Goal: Task Accomplishment & Management: Use online tool/utility

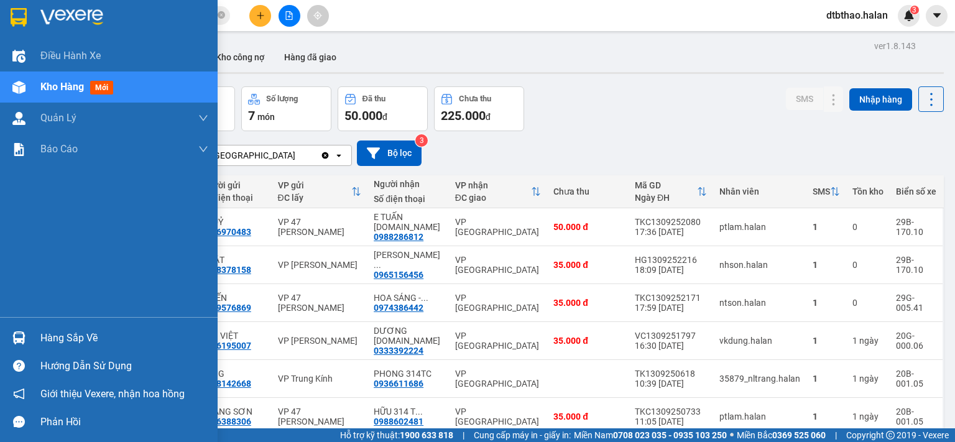
click at [53, 339] on div "Hàng sắp về" at bounding box center [124, 338] width 168 height 19
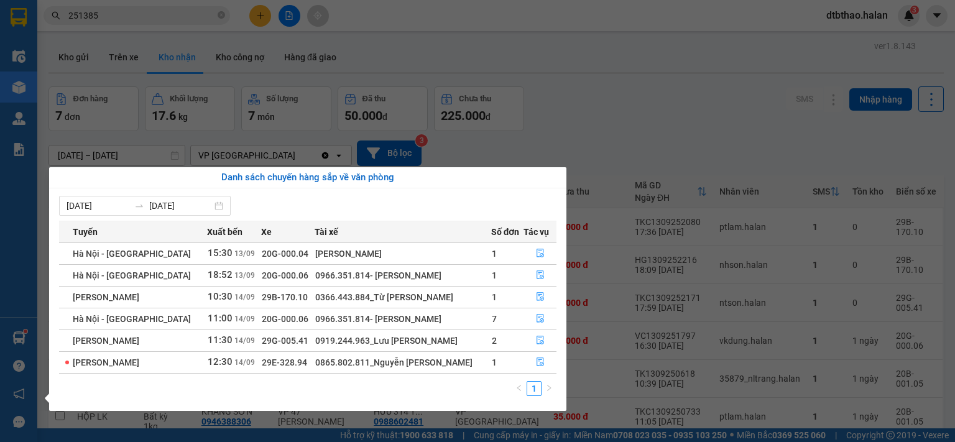
click at [13, 303] on div "Điều hành xe Kho hàng mới Quản [PERSON_NAME] lý chuyến Quản lý kiểm kho Báo cáo…" at bounding box center [18, 221] width 37 height 442
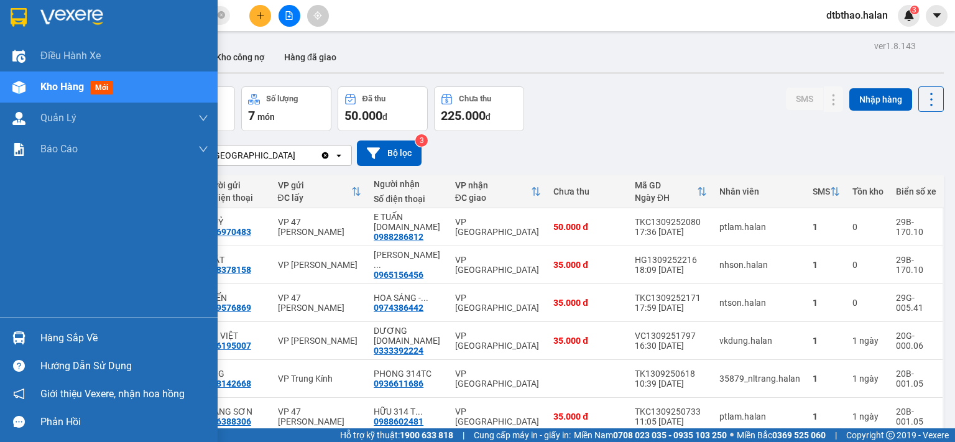
click at [77, 345] on div "Hàng sắp về" at bounding box center [124, 338] width 168 height 19
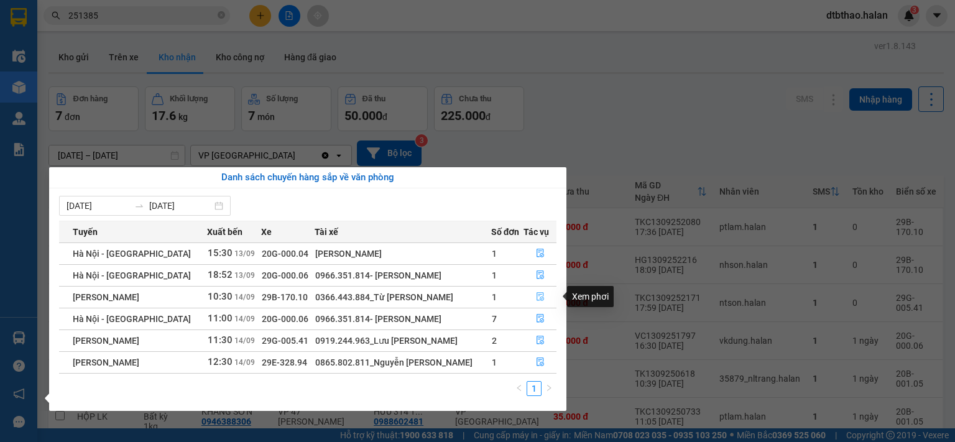
click at [539, 298] on icon "file-done" at bounding box center [540, 296] width 9 height 9
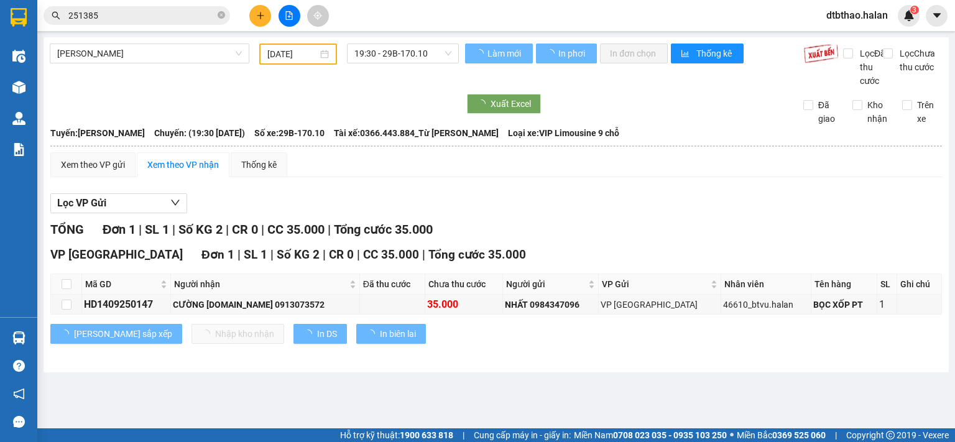
type input "[DATE]"
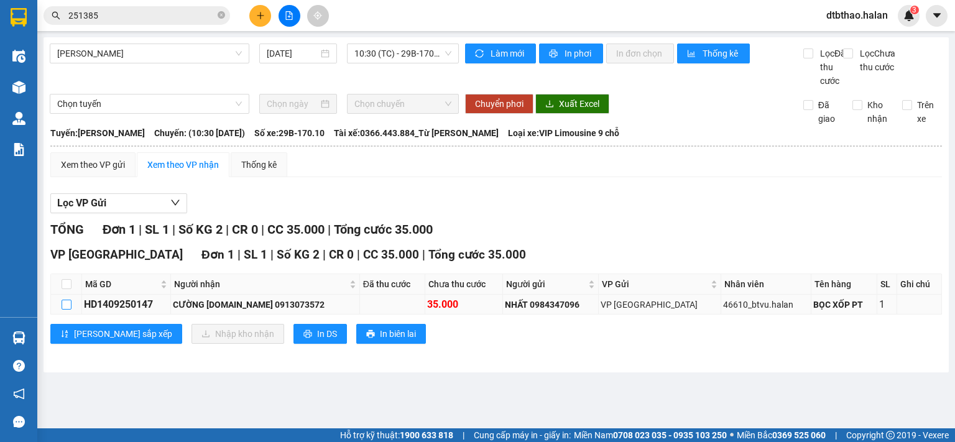
click at [63, 309] on input "checkbox" at bounding box center [67, 305] width 10 height 10
checkbox input "true"
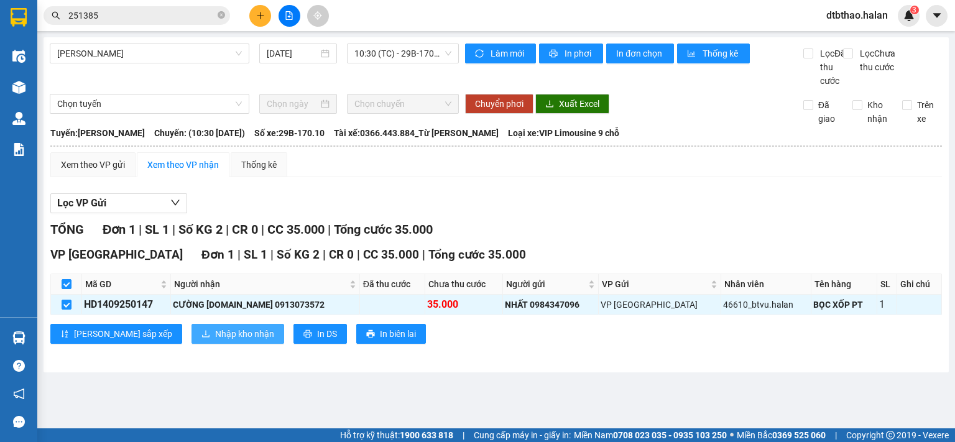
click at [191, 344] on button "Nhập kho nhận" at bounding box center [237, 334] width 93 height 20
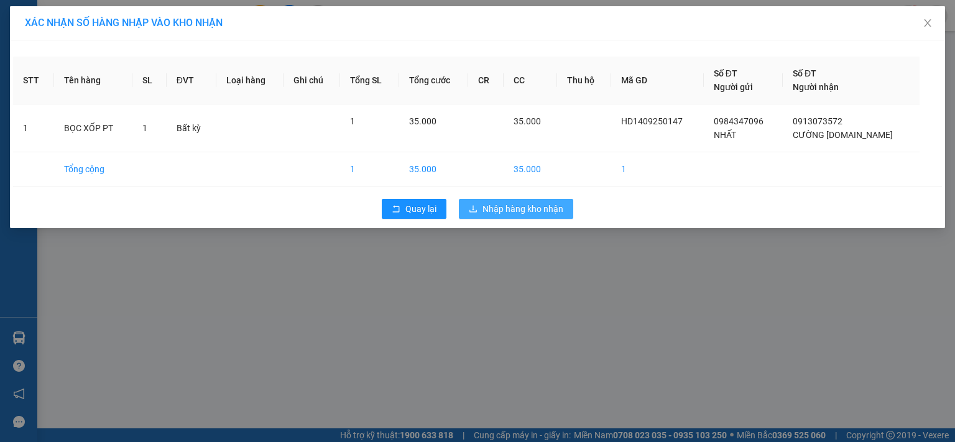
click at [544, 199] on button "Nhập hàng kho nhận" at bounding box center [516, 209] width 114 height 20
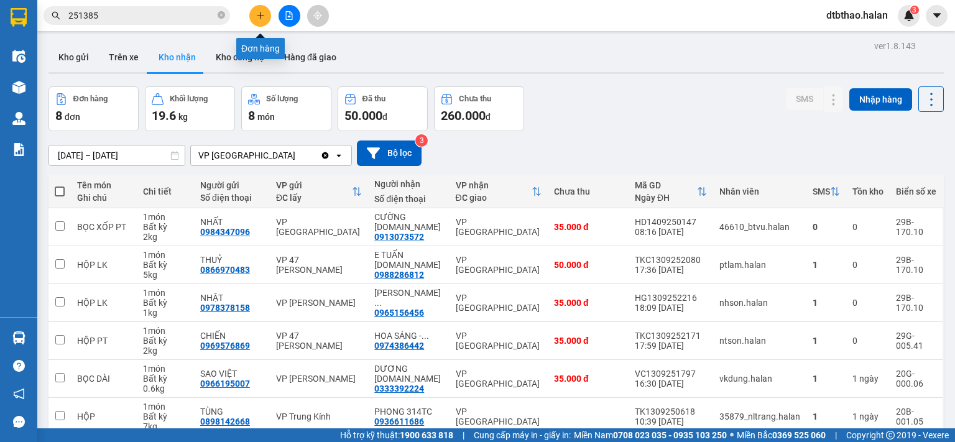
click at [256, 19] on icon "plus" at bounding box center [260, 15] width 9 height 9
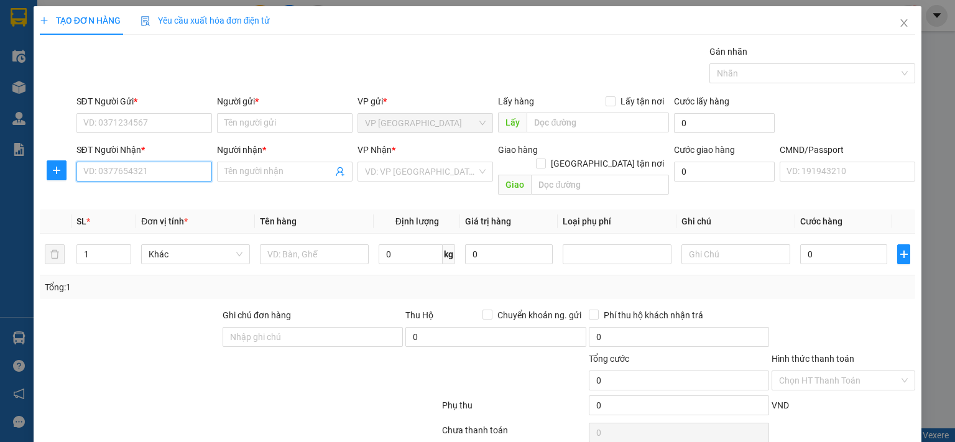
click at [127, 169] on input "SĐT Người Nhận *" at bounding box center [143, 172] width 135 height 20
click at [159, 195] on div "0977486768 - THÀNH" at bounding box center [142, 196] width 119 height 14
type input "0977486768"
type input "THÀNH"
type input "0977486768"
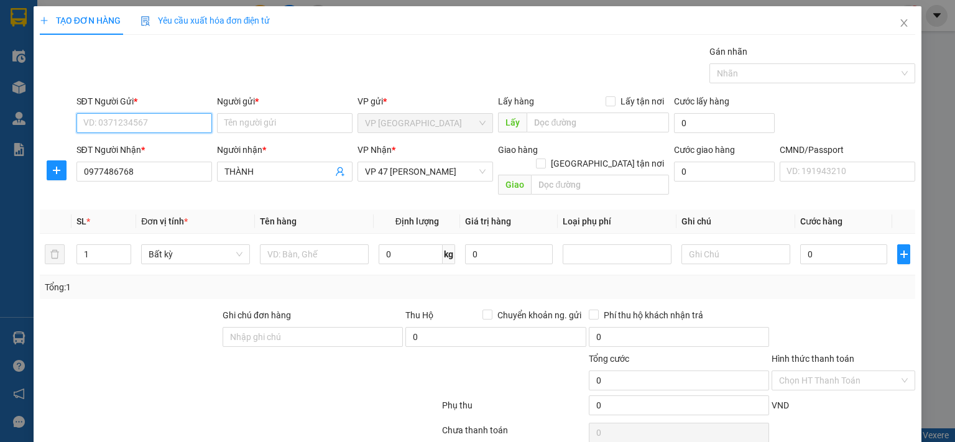
click at [166, 114] on input "SĐT Người Gửi *" at bounding box center [143, 123] width 135 height 20
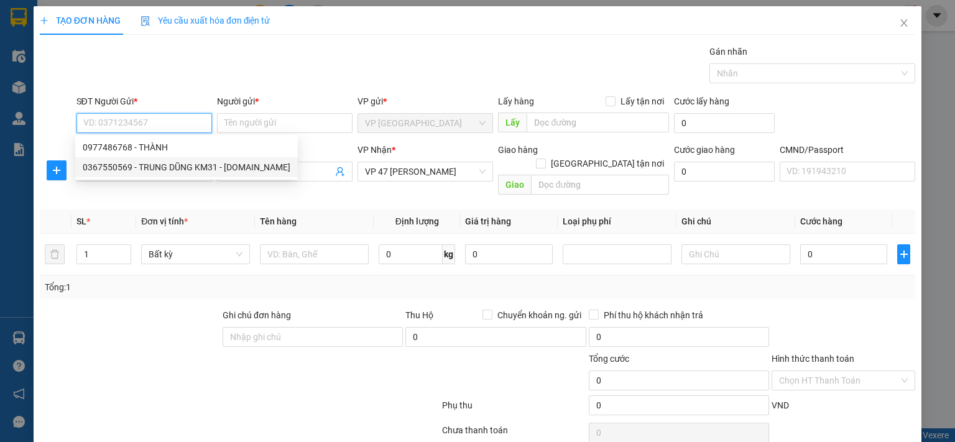
click at [179, 168] on div "0367550569 - TRUNG DŨNG KM31 - [DOMAIN_NAME]" at bounding box center [187, 167] width 208 height 14
type input "0367550569"
type input "TRUNG DŨNG KM31 - [DOMAIN_NAME]"
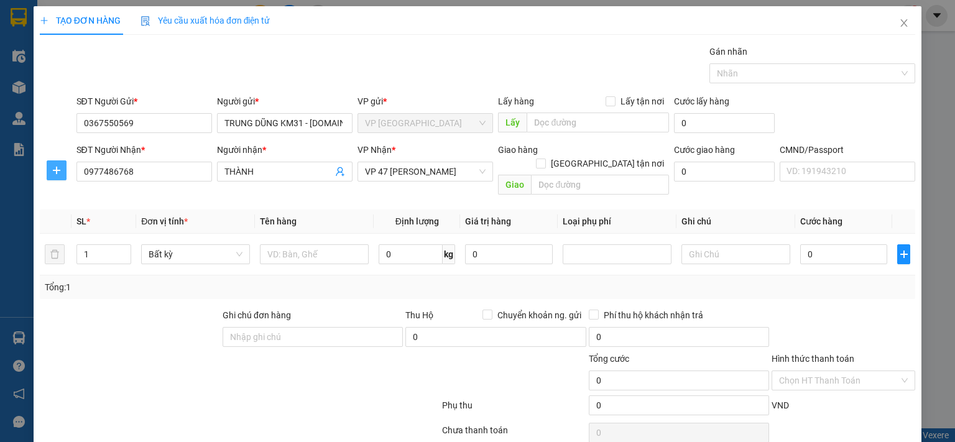
click at [55, 173] on icon "plus" at bounding box center [57, 170] width 10 height 10
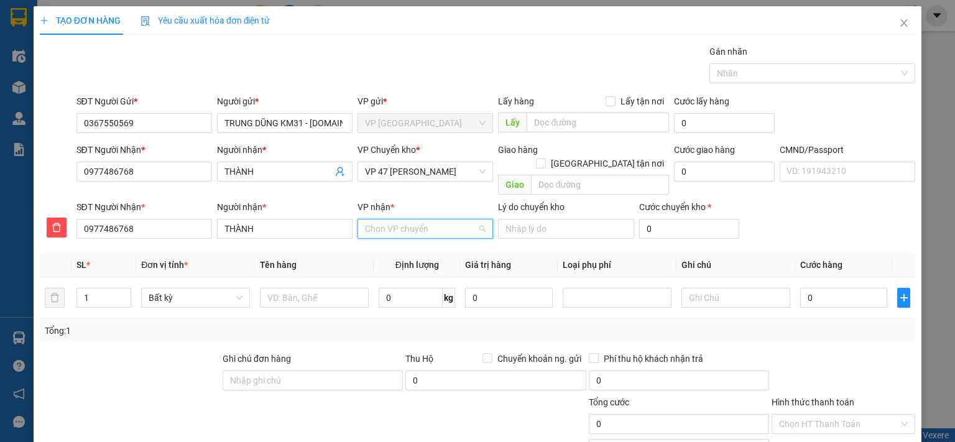
click at [412, 219] on input "VP nhận *" at bounding box center [421, 228] width 112 height 19
type input "47"
drag, startPoint x: 426, startPoint y: 237, endPoint x: 414, endPoint y: 193, distance: 44.9
click at [424, 234] on div "VP 47 [PERSON_NAME]" at bounding box center [420, 240] width 119 height 14
click at [418, 164] on span "VP 47 [PERSON_NAME]" at bounding box center [425, 171] width 121 height 19
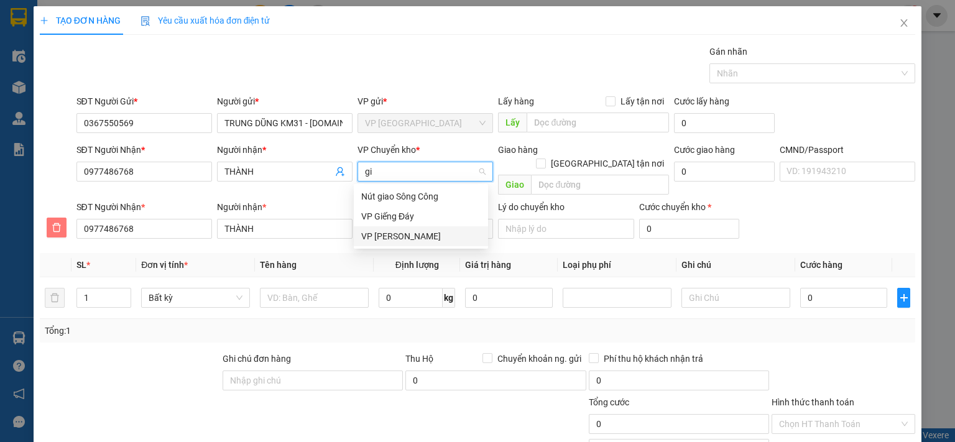
type input "gi"
click at [55, 222] on icon "delete" at bounding box center [57, 227] width 10 height 10
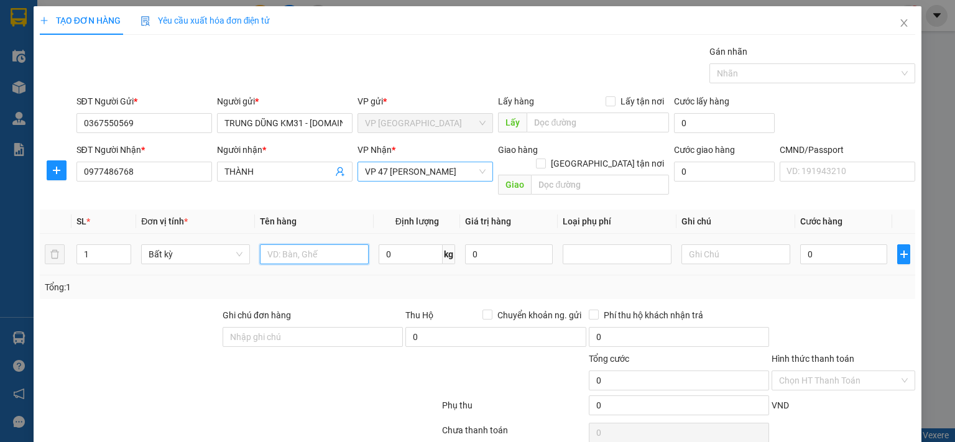
click at [328, 244] on input "text" at bounding box center [314, 254] width 109 height 20
type input "HỘP PT"
click at [415, 244] on input "0" at bounding box center [410, 254] width 64 height 20
type input "2"
click at [858, 244] on input "0" at bounding box center [843, 254] width 87 height 20
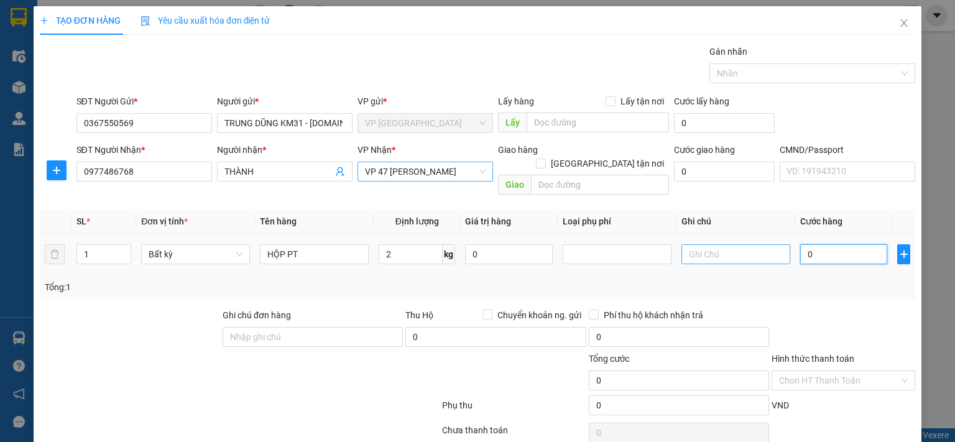
type input "35.000"
click at [738, 244] on input "text" at bounding box center [735, 254] width 109 height 20
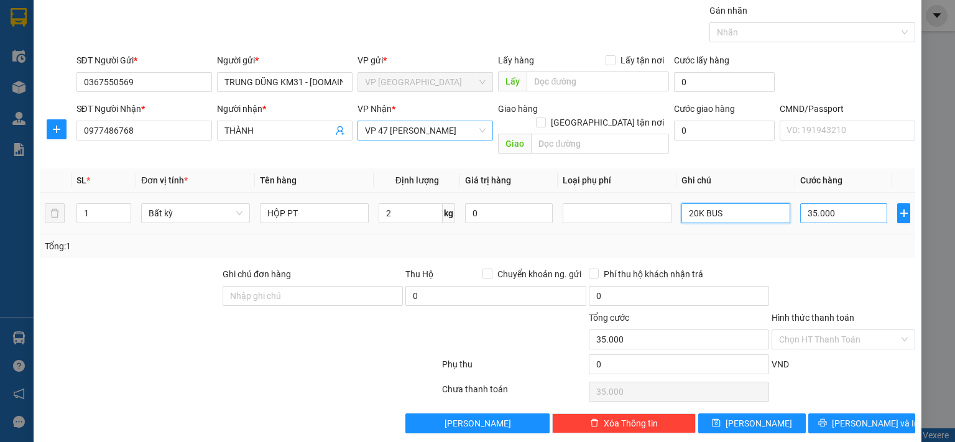
type input "20K BUS"
click at [813, 203] on input "35.000" at bounding box center [843, 213] width 87 height 20
type input "5"
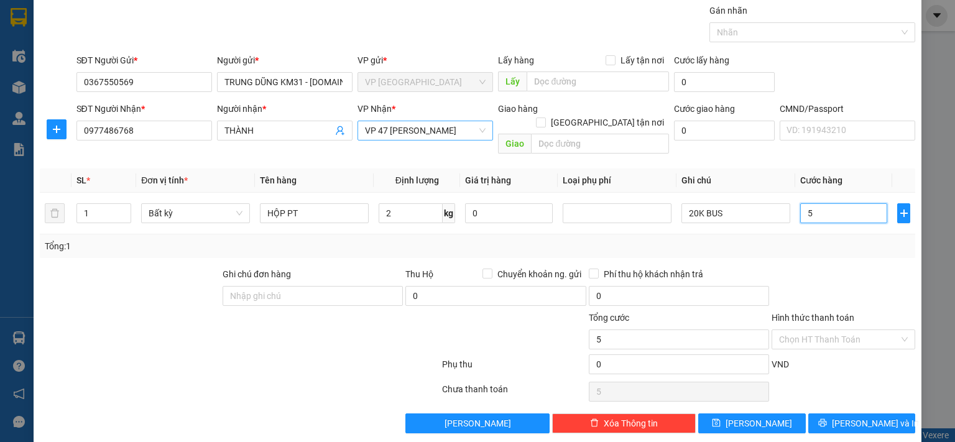
type input "55"
type input "550"
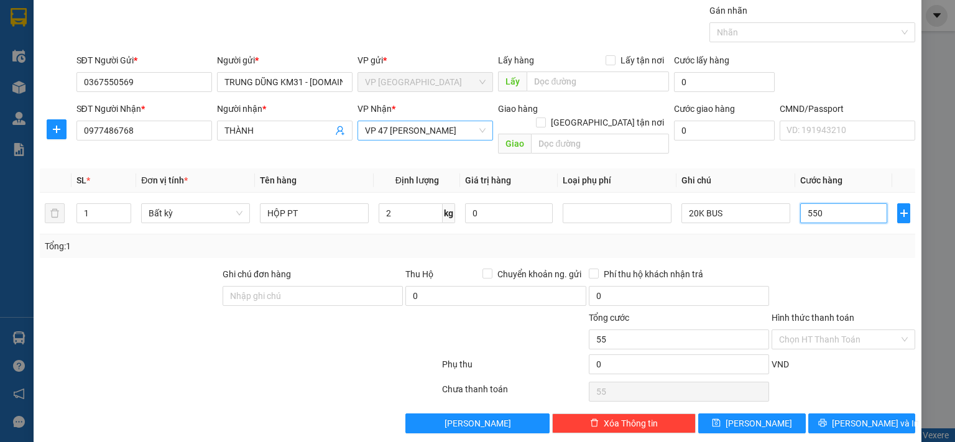
type input "550"
type input "5.500"
type input "55.000"
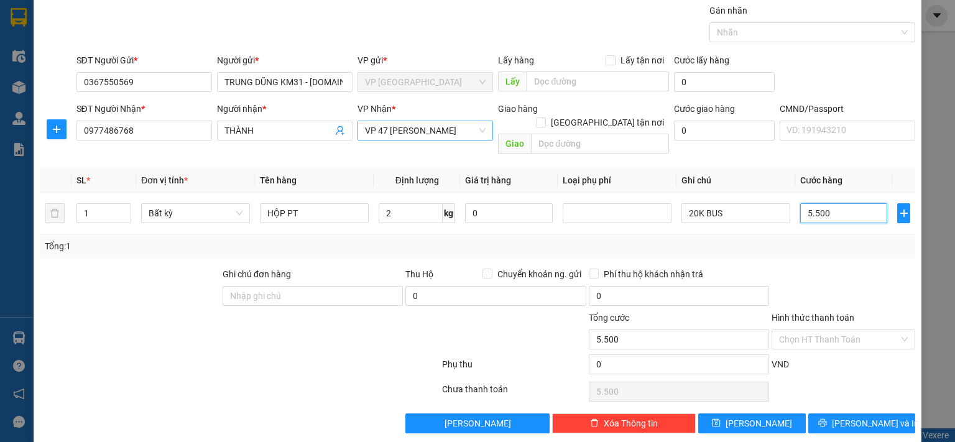
type input "55.000"
click at [861, 416] on span "[PERSON_NAME] và In" at bounding box center [874, 423] width 87 height 14
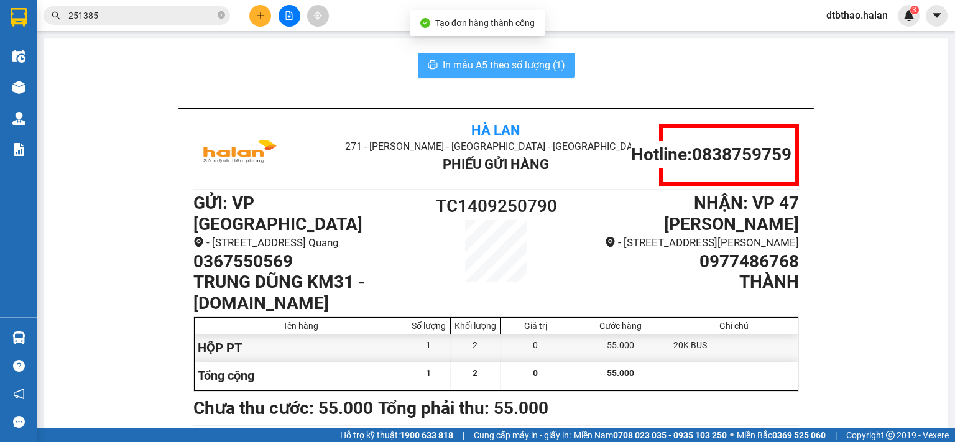
click at [477, 66] on span "In mẫu A5 theo số lượng (1)" at bounding box center [503, 65] width 122 height 16
click at [497, 57] on span "In mẫu A5 theo số lượng (1)" at bounding box center [503, 65] width 122 height 16
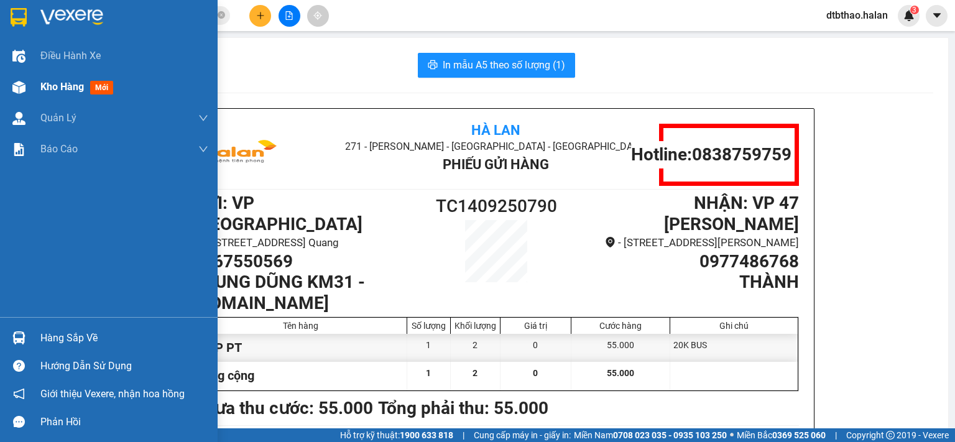
click at [70, 86] on span "Kho hàng" at bounding box center [61, 87] width 43 height 12
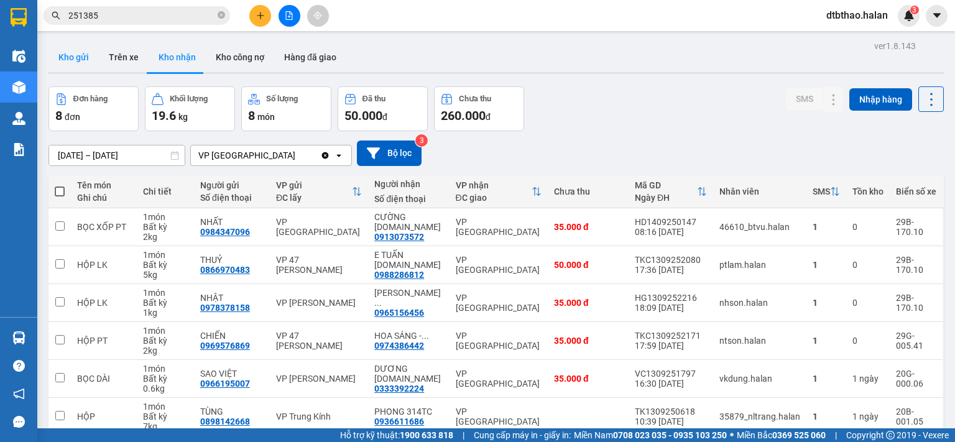
click at [70, 48] on button "Kho gửi" at bounding box center [73, 57] width 50 height 30
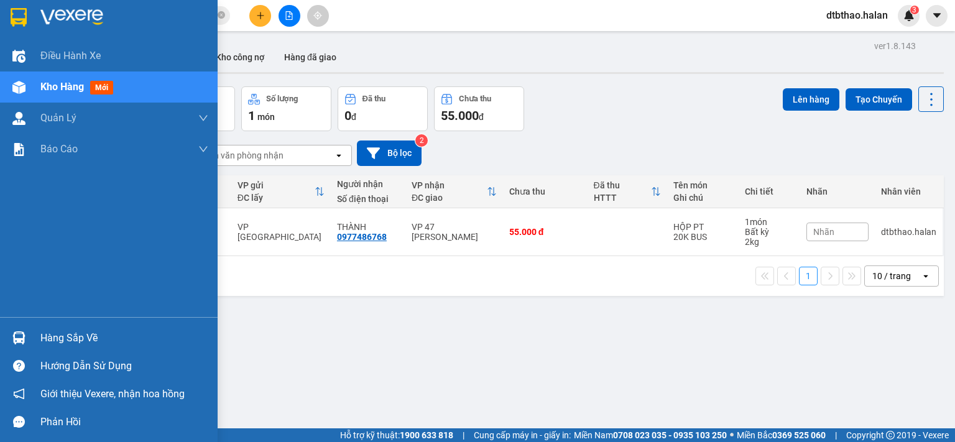
click at [37, 335] on div "Hàng sắp về" at bounding box center [108, 338] width 217 height 28
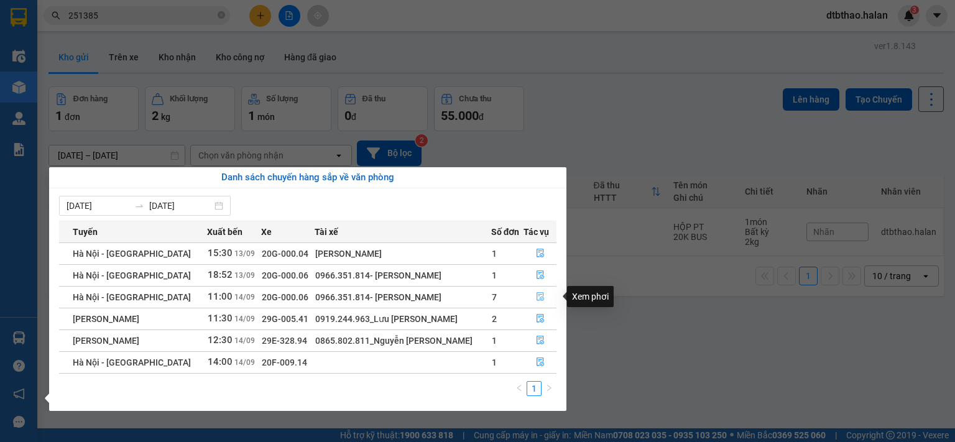
click at [543, 298] on button "button" at bounding box center [540, 297] width 32 height 20
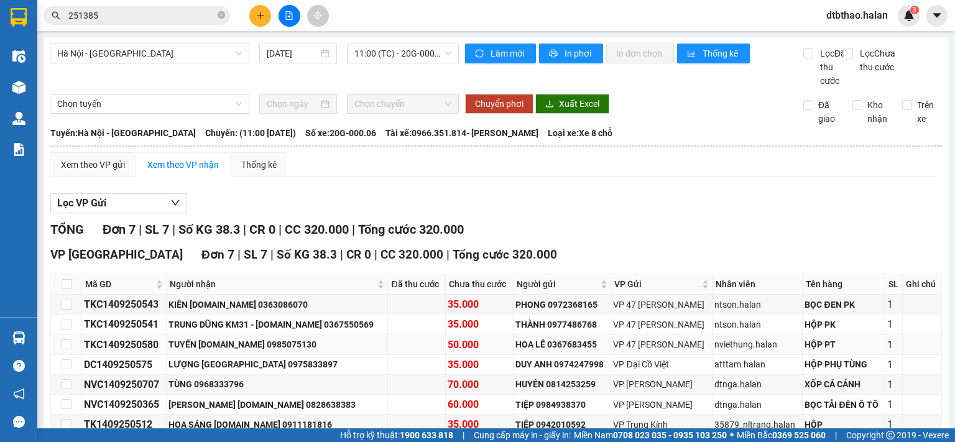
scroll to position [82, 0]
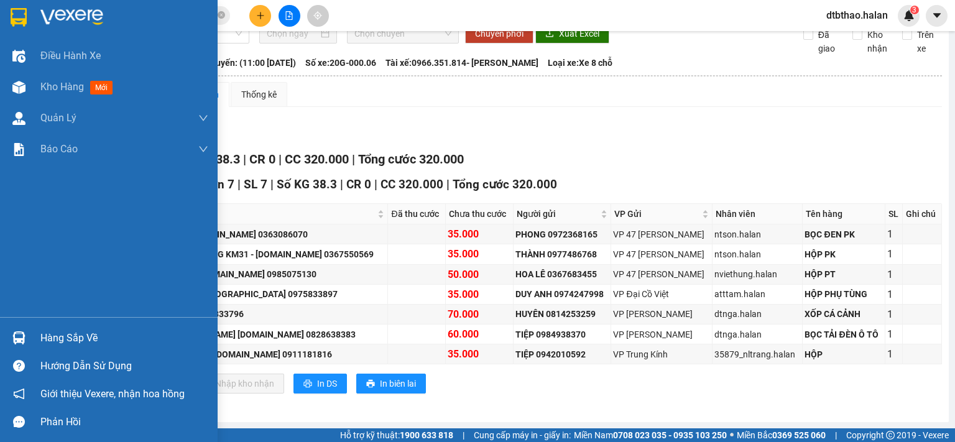
click at [78, 345] on div "Hàng sắp về" at bounding box center [124, 338] width 168 height 19
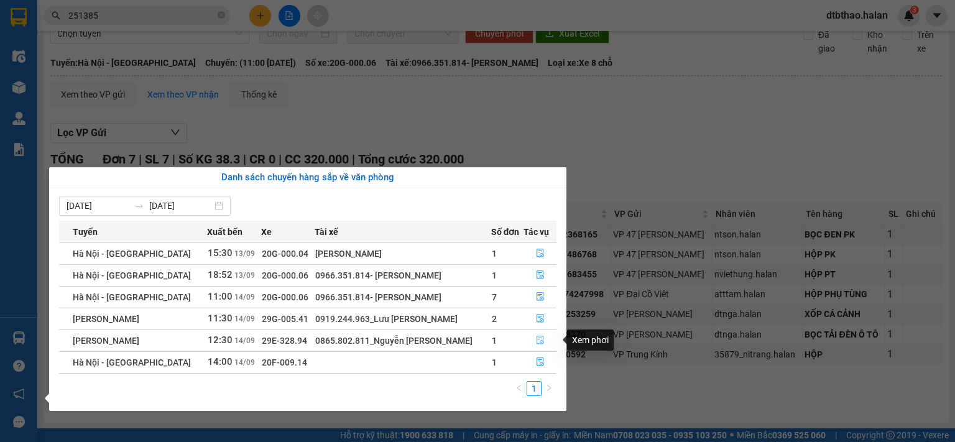
click at [538, 344] on icon "file-done" at bounding box center [540, 340] width 9 height 9
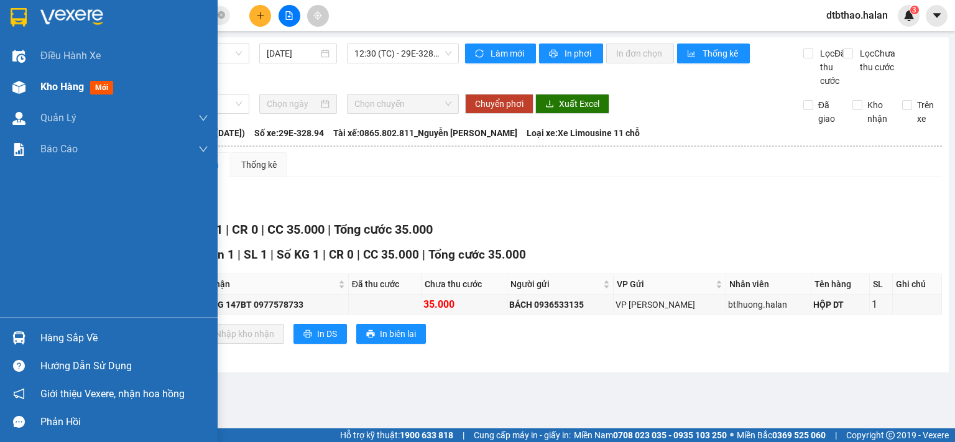
click at [60, 86] on span "Kho hàng" at bounding box center [61, 87] width 43 height 12
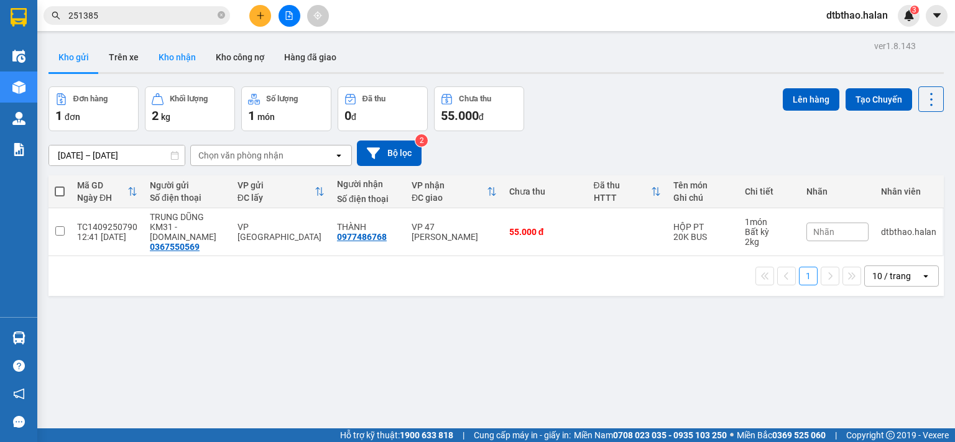
click at [184, 57] on button "Kho nhận" at bounding box center [177, 57] width 57 height 30
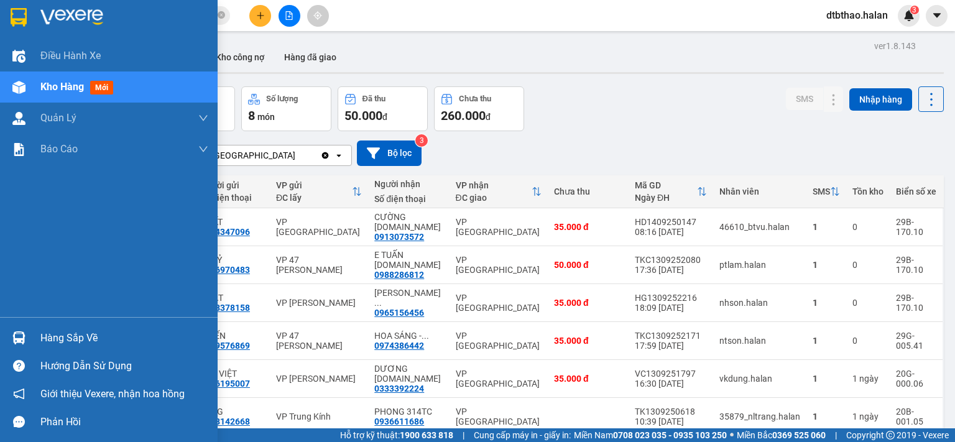
click at [64, 346] on div "Hàng sắp về" at bounding box center [124, 338] width 168 height 19
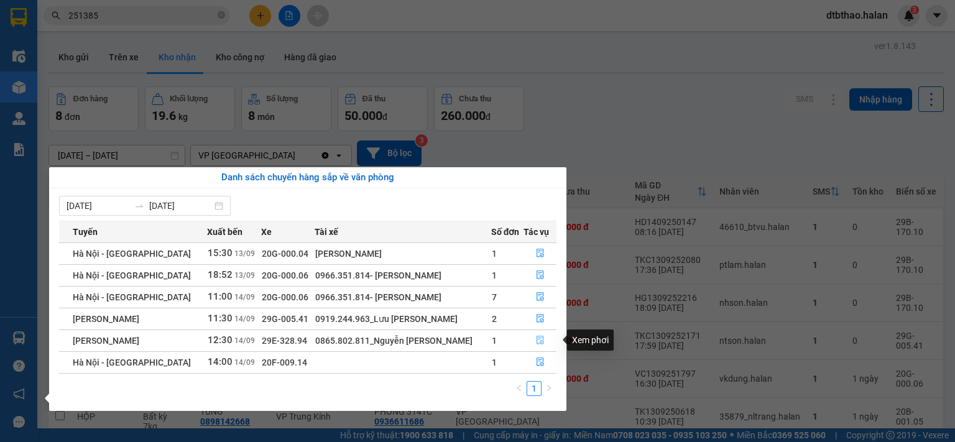
click at [539, 337] on icon "file-done" at bounding box center [540, 340] width 9 height 9
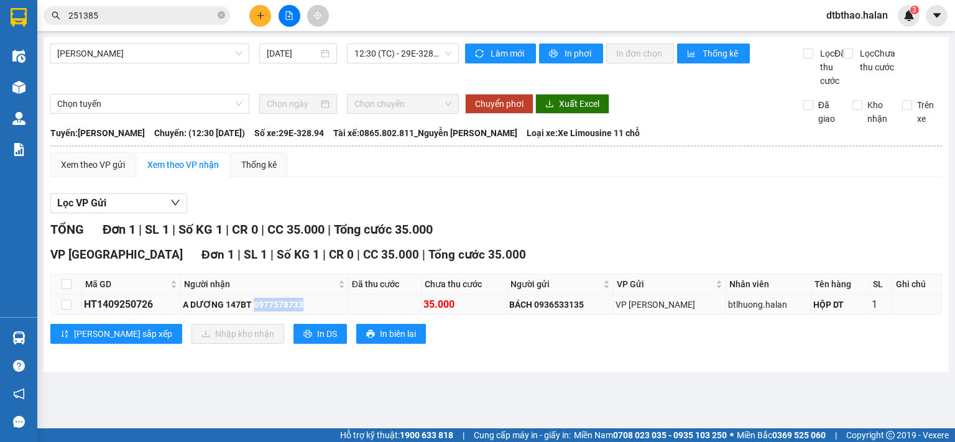
drag, startPoint x: 257, startPoint y: 316, endPoint x: 317, endPoint y: 316, distance: 60.3
click at [317, 311] on div "A DƯƠNG 147BT 0977578733" at bounding box center [264, 305] width 163 height 14
copy div "0977578733"
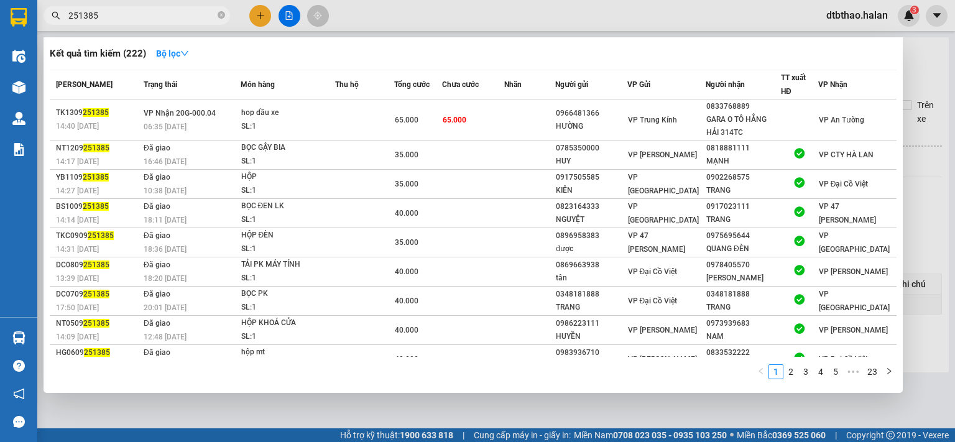
drag, startPoint x: 153, startPoint y: 14, endPoint x: 61, endPoint y: 22, distance: 92.9
click at [61, 22] on span "251385" at bounding box center [136, 15] width 186 height 19
paste input "0977578733"
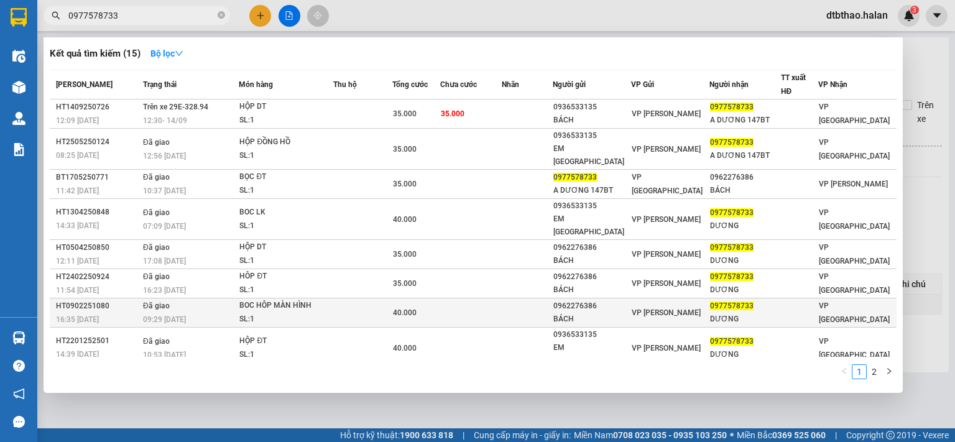
scroll to position [30, 0]
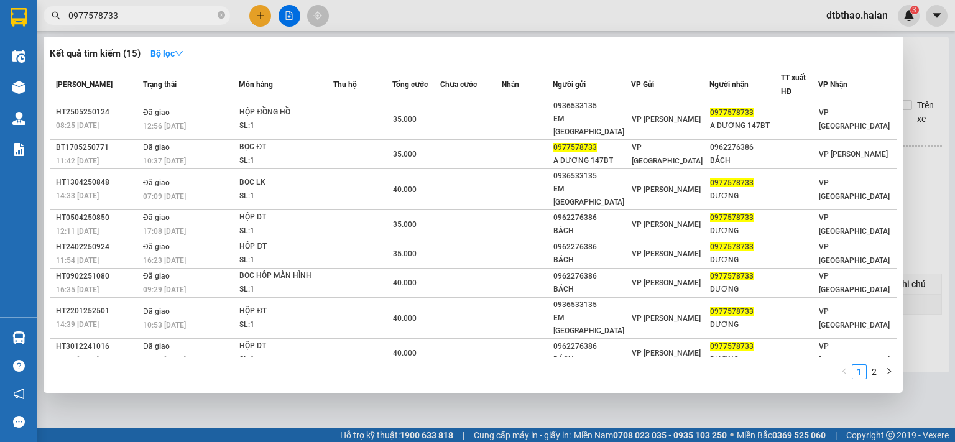
type input "0977578733"
click at [527, 409] on div at bounding box center [477, 221] width 955 height 442
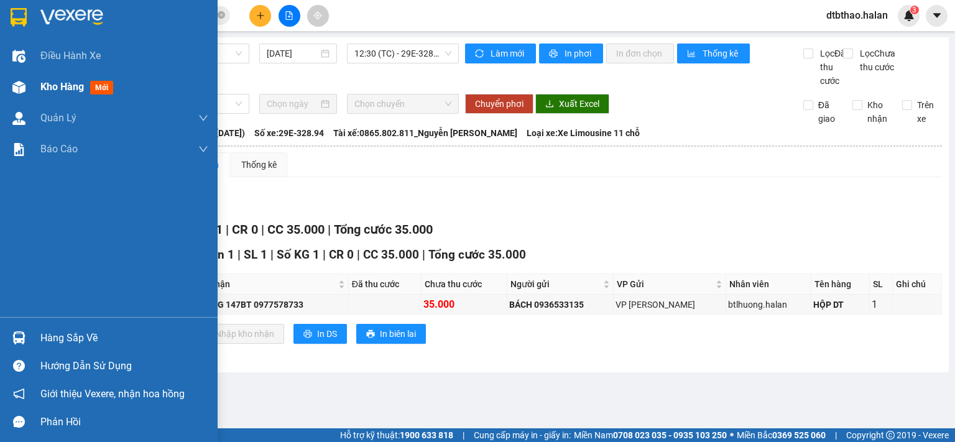
click at [67, 82] on span "Kho hàng" at bounding box center [61, 87] width 43 height 12
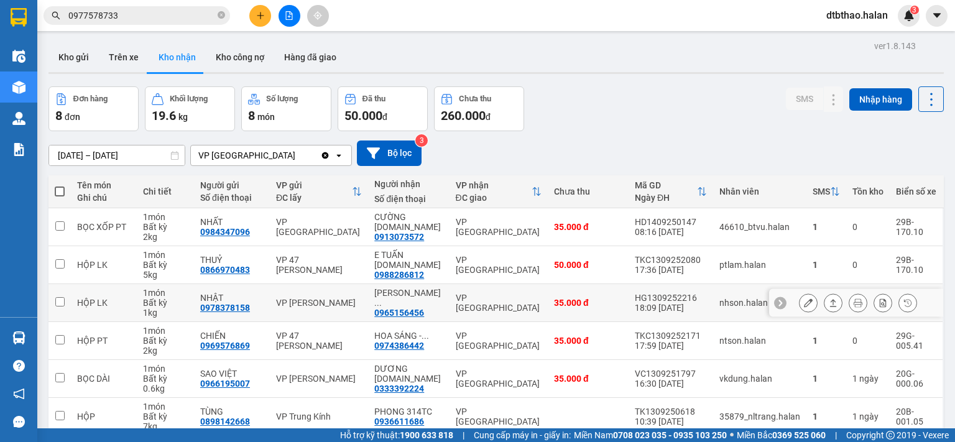
scroll to position [132, 0]
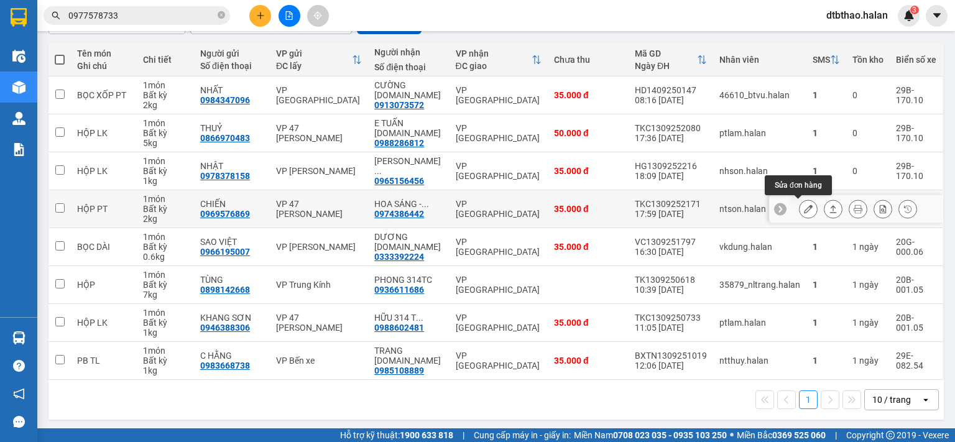
click at [804, 207] on icon at bounding box center [808, 208] width 9 height 9
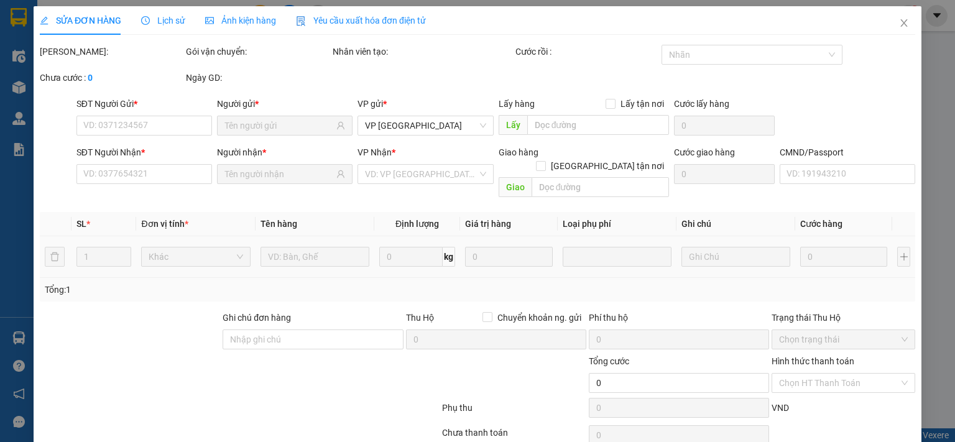
type input "0969576869"
type input "CHIẾN"
type input "0974386442"
type input "HOA SÁNG - [DOMAIN_NAME]"
type input "35.000"
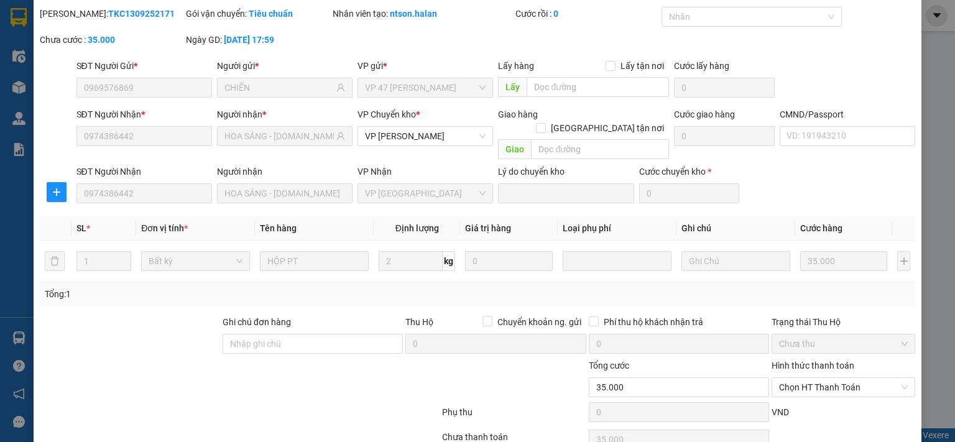
scroll to position [86, 0]
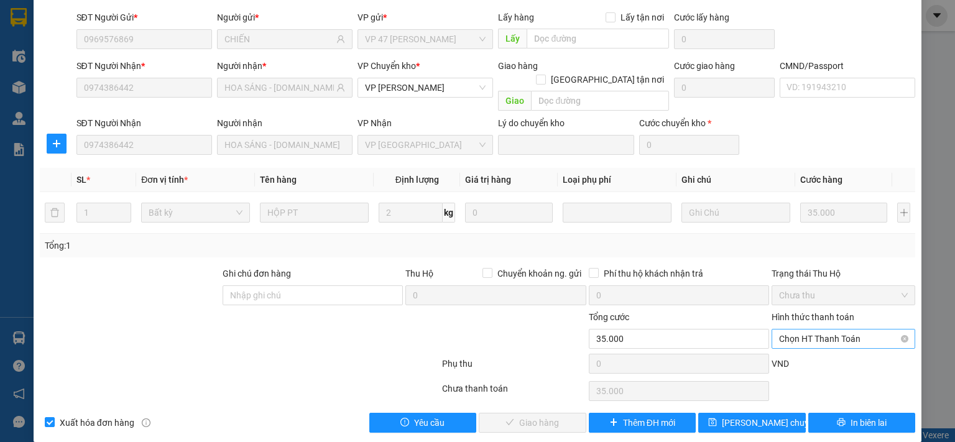
drag, startPoint x: 808, startPoint y: 324, endPoint x: 808, endPoint y: 334, distance: 9.9
click at [808, 329] on span "Chọn HT Thanh Toán" at bounding box center [843, 338] width 129 height 19
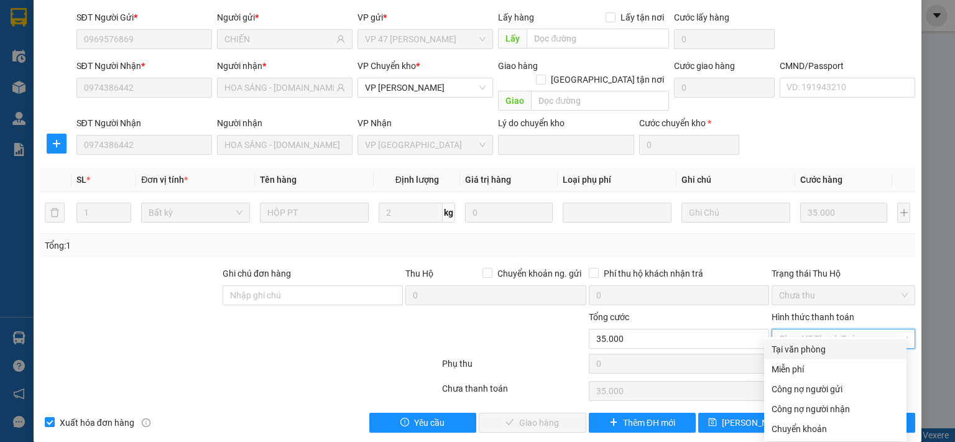
click at [807, 347] on div "Tại văn phòng" at bounding box center [834, 349] width 127 height 14
type input "0"
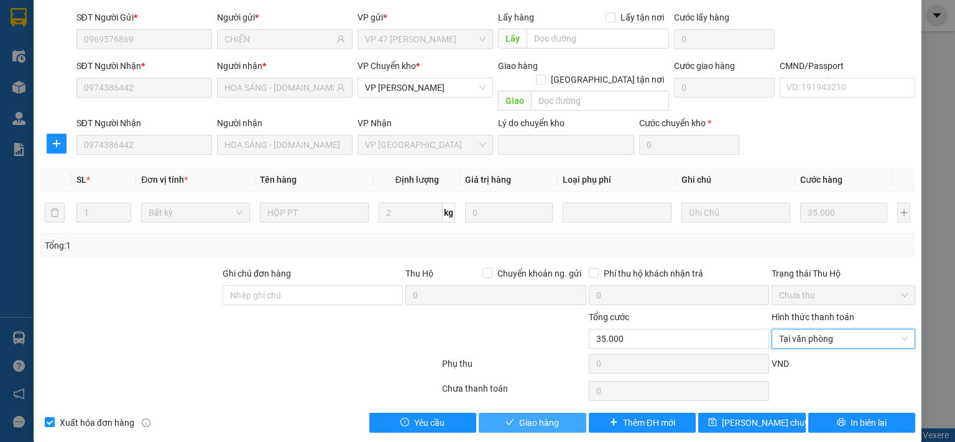
click at [546, 416] on span "Giao hàng" at bounding box center [539, 423] width 40 height 14
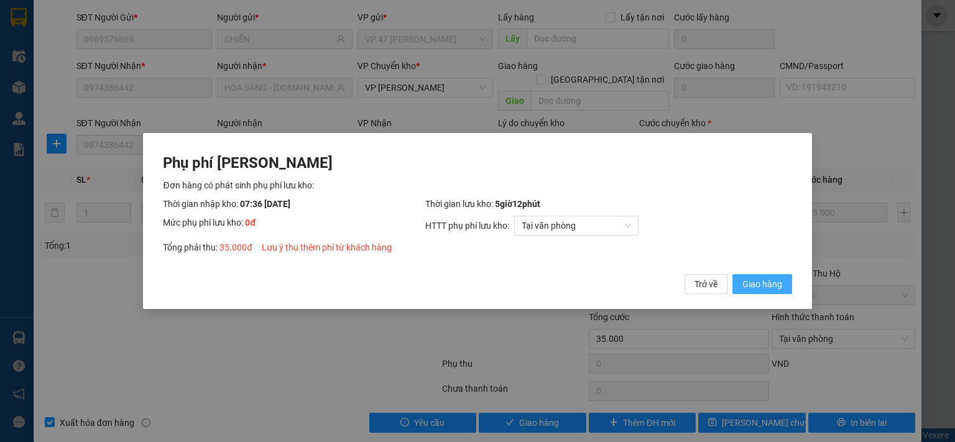
click at [753, 289] on span "Giao hàng" at bounding box center [762, 284] width 40 height 14
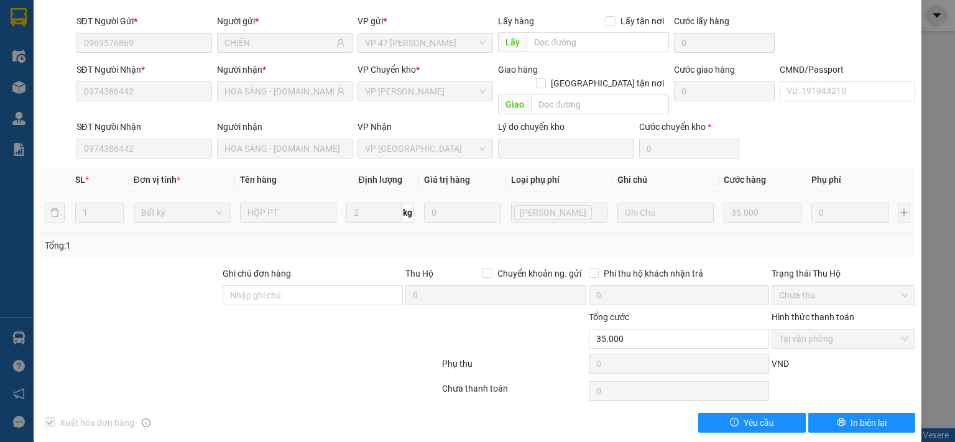
scroll to position [0, 0]
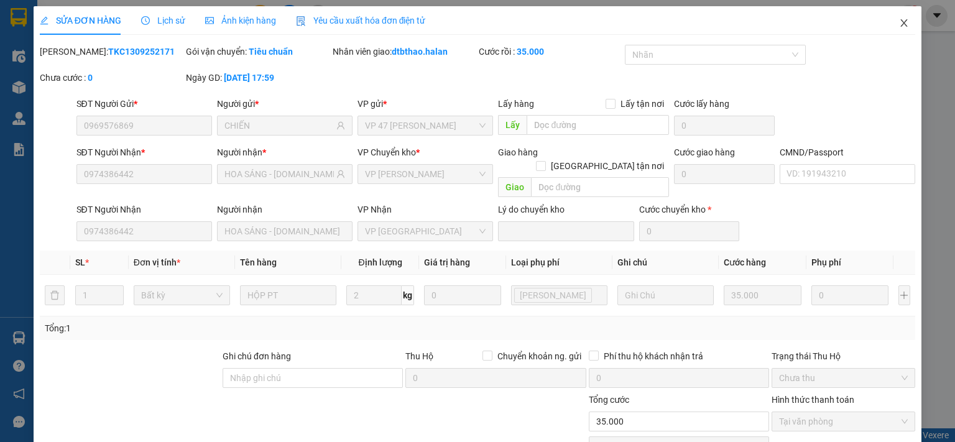
drag, startPoint x: 898, startPoint y: 22, endPoint x: 523, endPoint y: 436, distance: 558.8
click at [899, 24] on icon "close" at bounding box center [904, 23] width 10 height 10
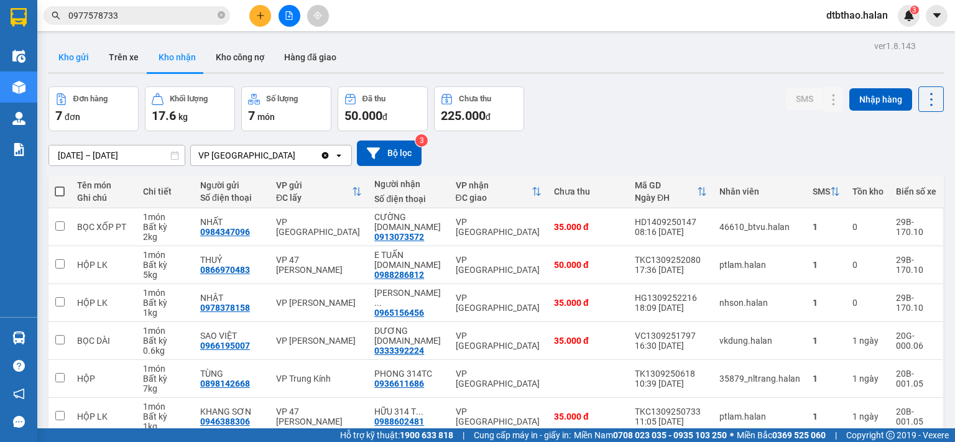
click at [71, 56] on button "Kho gửi" at bounding box center [73, 57] width 50 height 30
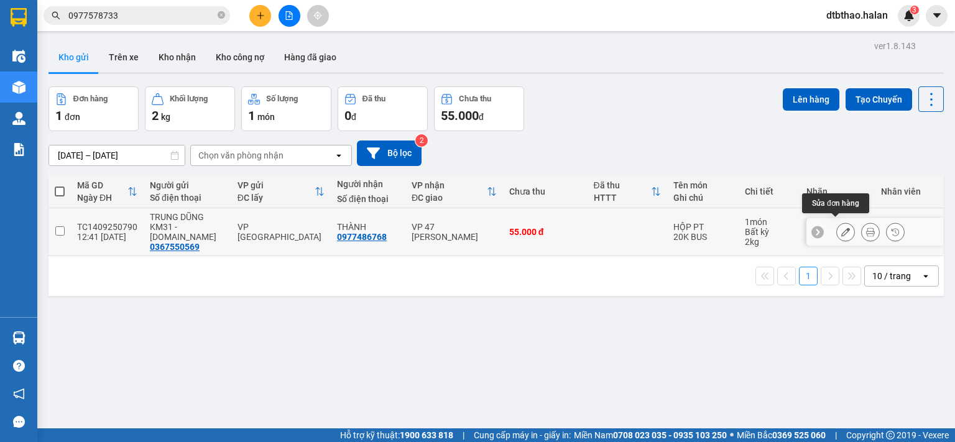
click at [841, 228] on icon at bounding box center [845, 231] width 9 height 9
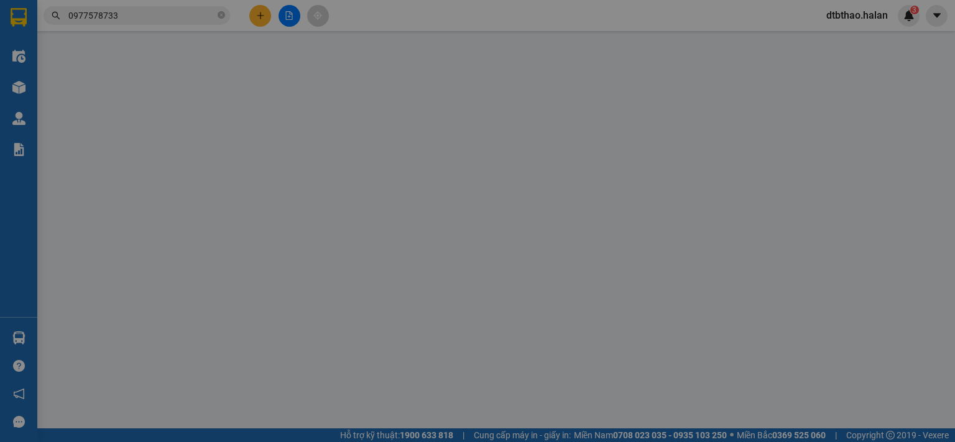
type input "0367550569"
type input "0977486768"
type input "55.000"
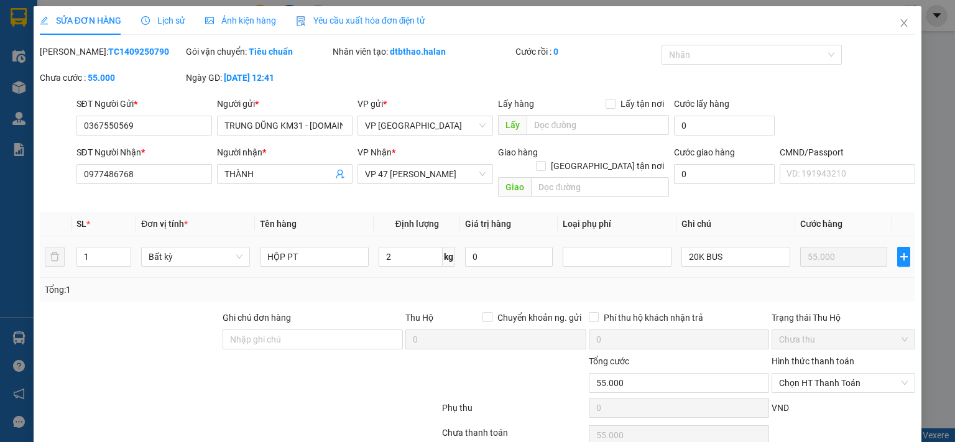
scroll to position [44, 0]
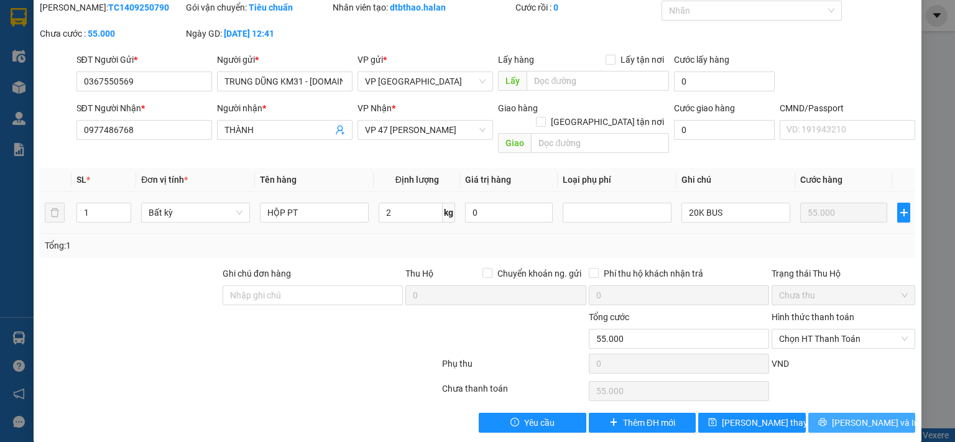
click at [858, 416] on span "[PERSON_NAME] và In" at bounding box center [874, 423] width 87 height 14
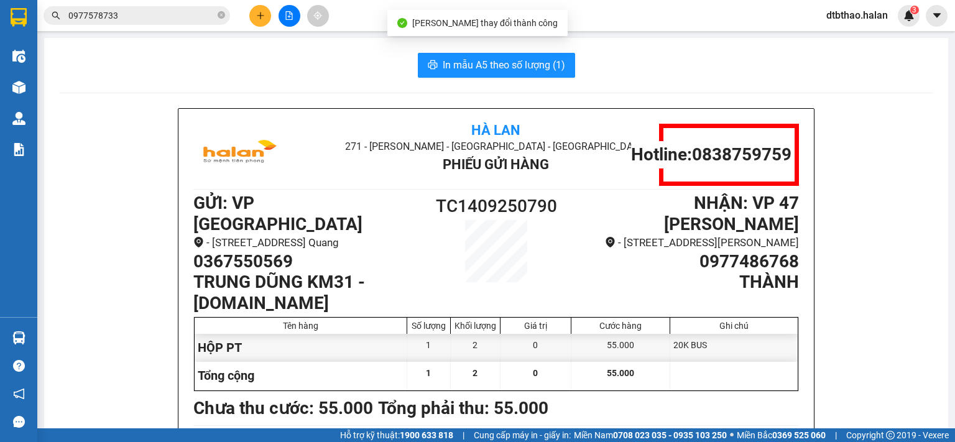
scroll to position [62, 0]
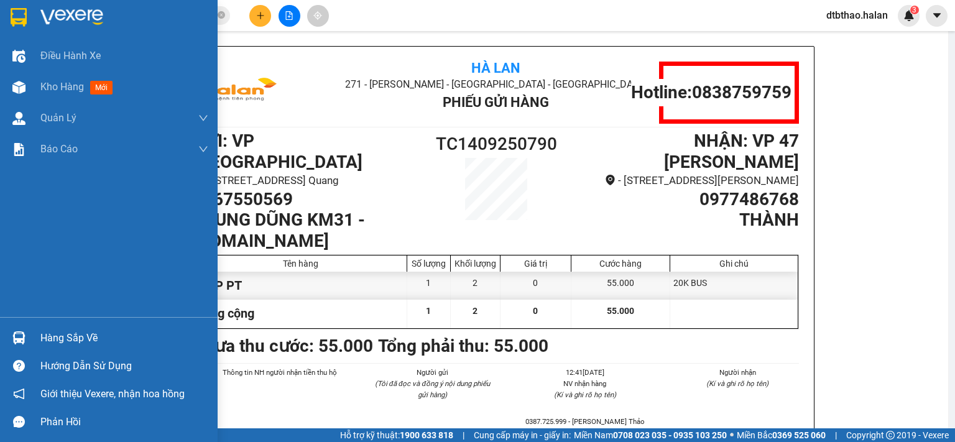
click at [58, 339] on div "Hàng sắp về" at bounding box center [124, 338] width 168 height 19
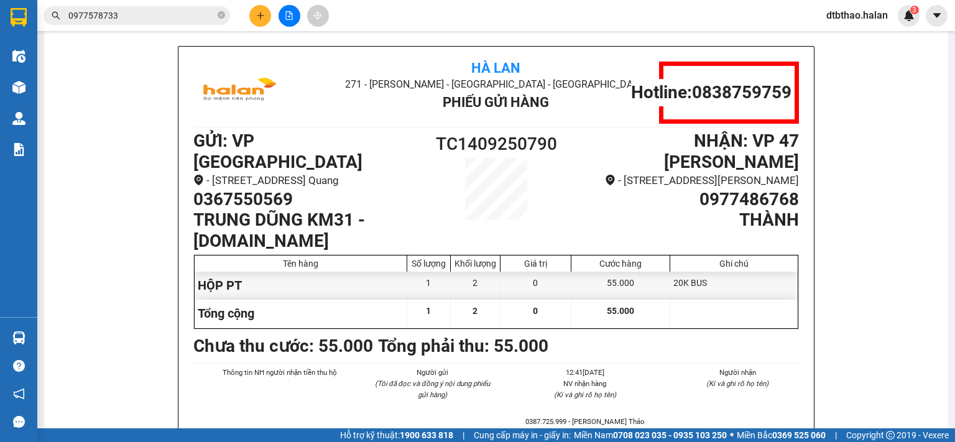
click at [869, 313] on section "Kết quả tìm kiếm ( 15 ) Bộ lọc Mã ĐH Trạng thái Món hàng Thu hộ Tổng cước Chưa …" at bounding box center [477, 221] width 955 height 442
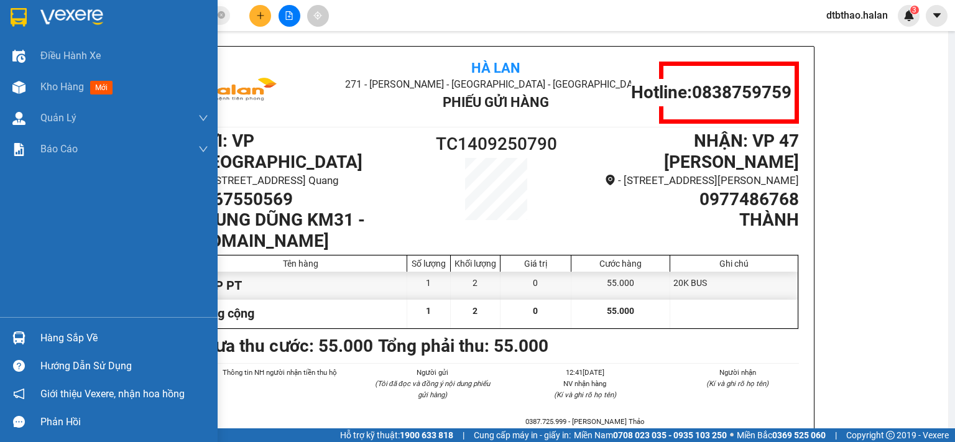
click at [67, 327] on div "Hàng sắp về" at bounding box center [108, 338] width 217 height 28
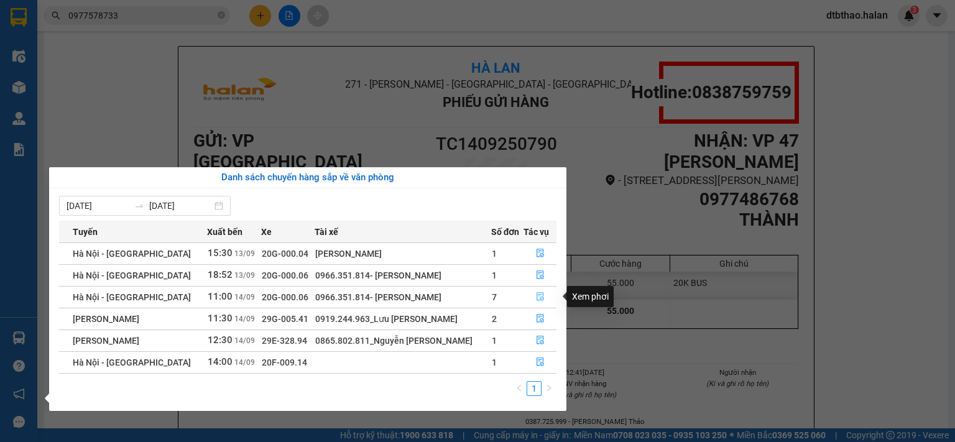
click at [537, 296] on icon "file-done" at bounding box center [540, 296] width 9 height 9
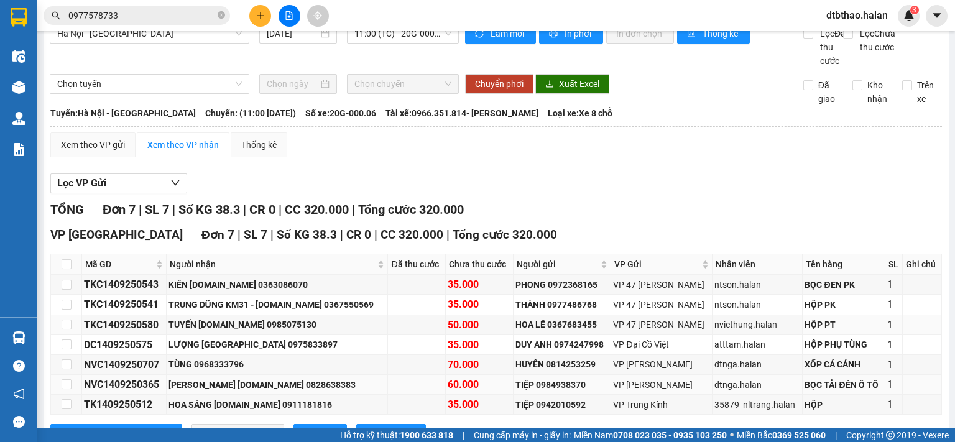
scroll to position [82, 0]
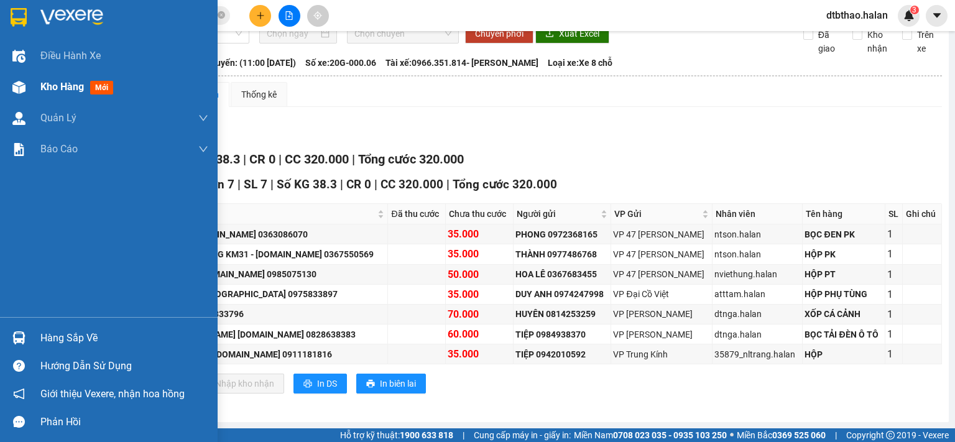
click at [63, 90] on span "Kho hàng" at bounding box center [61, 87] width 43 height 12
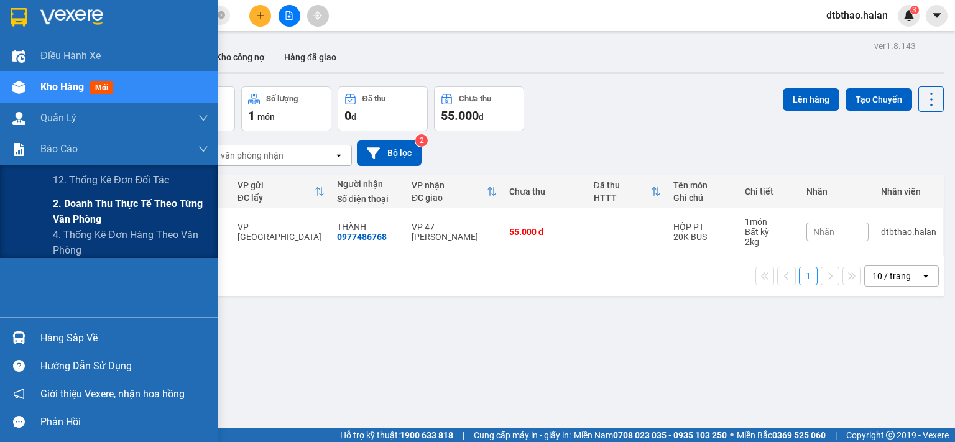
click at [96, 205] on span "2. Doanh thu thực tế theo từng văn phòng" at bounding box center [130, 211] width 155 height 31
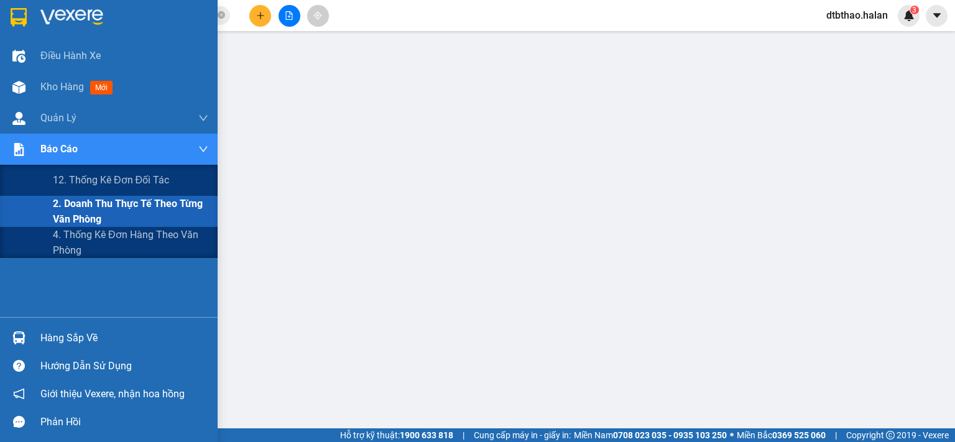
click at [103, 208] on span "2. Doanh thu thực tế theo từng văn phòng" at bounding box center [130, 211] width 155 height 31
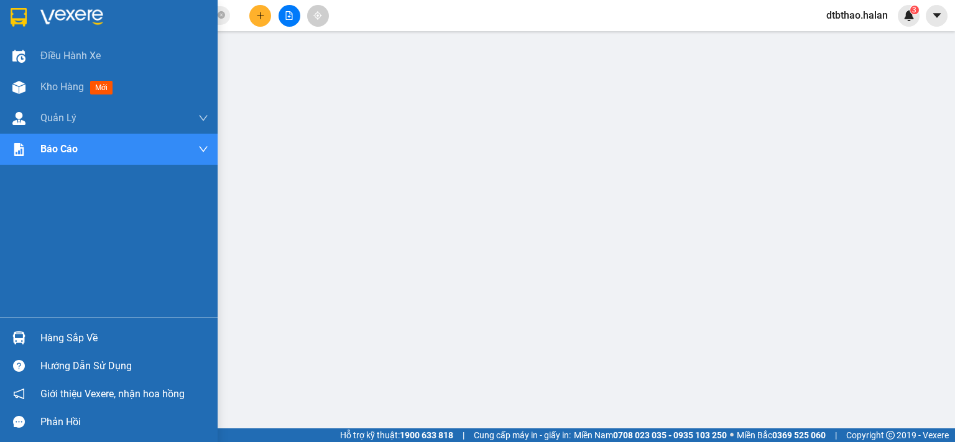
click at [97, 338] on div "Hàng sắp về" at bounding box center [124, 338] width 168 height 19
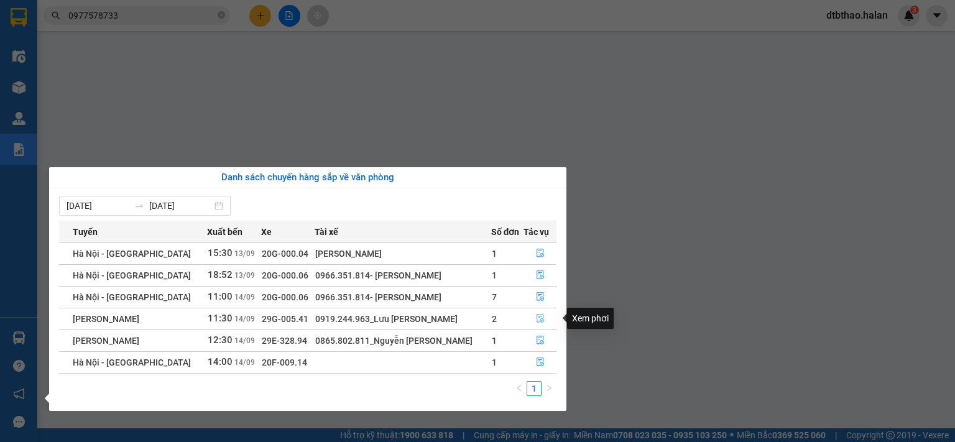
click at [538, 320] on icon "file-done" at bounding box center [539, 318] width 7 height 9
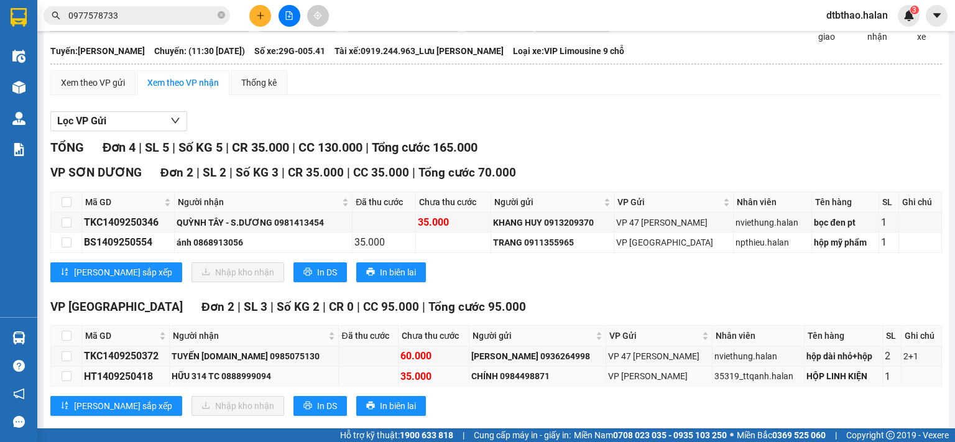
scroll to position [116, 0]
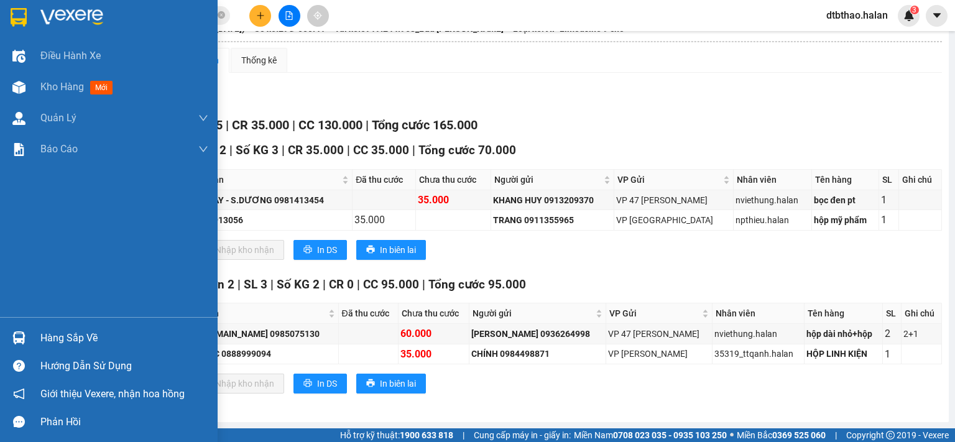
click at [57, 337] on div "Hàng sắp về" at bounding box center [124, 338] width 168 height 19
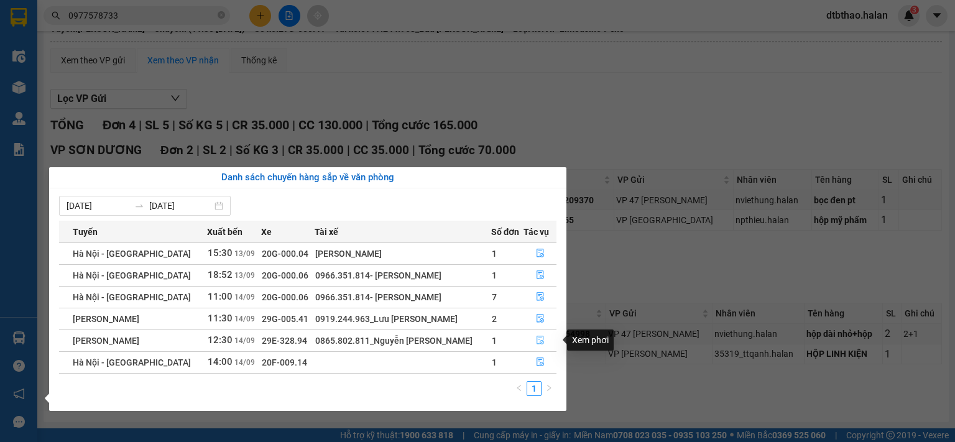
click at [536, 340] on icon "file-done" at bounding box center [540, 340] width 9 height 9
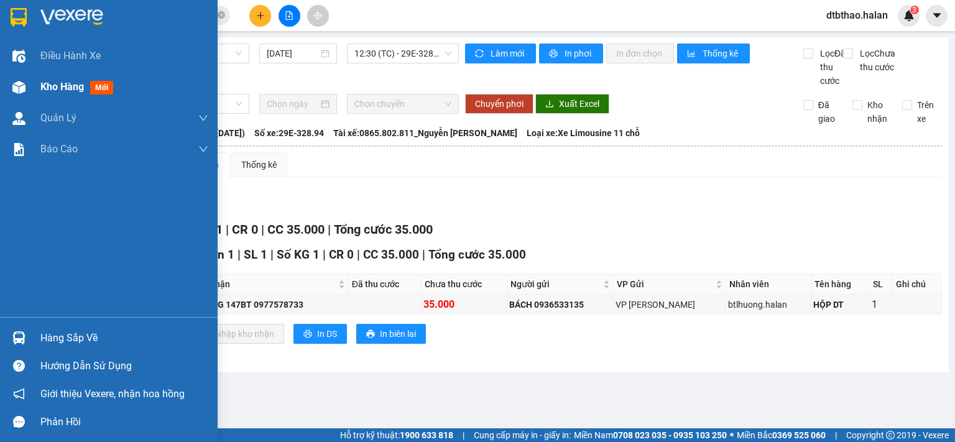
click at [82, 86] on span "Kho hàng" at bounding box center [61, 87] width 43 height 12
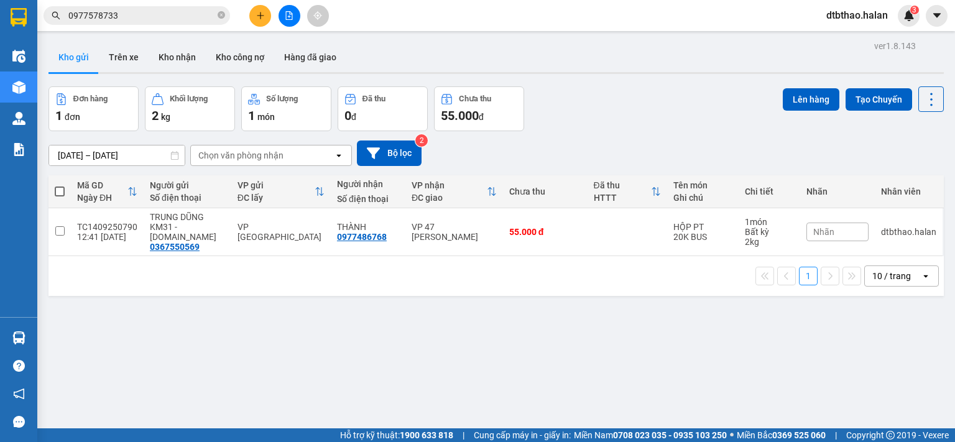
drag, startPoint x: 186, startPoint y: 52, endPoint x: 229, endPoint y: 106, distance: 68.9
click at [185, 54] on button "Kho nhận" at bounding box center [177, 57] width 57 height 30
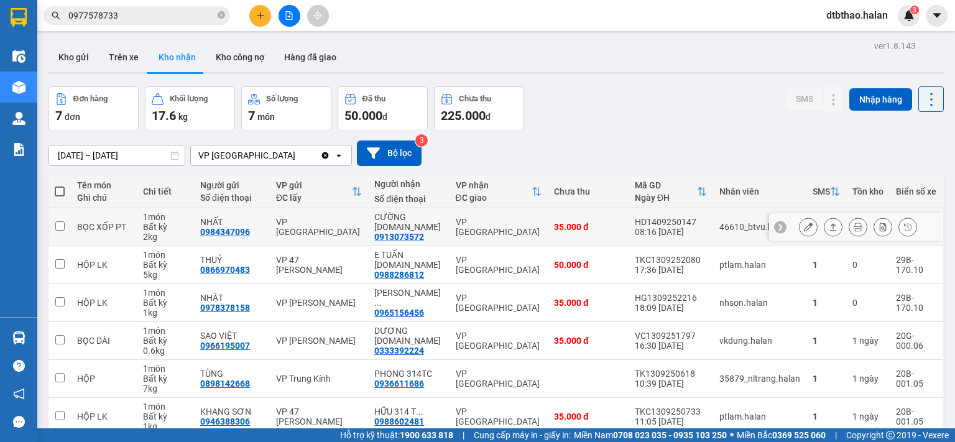
click at [799, 221] on div at bounding box center [808, 226] width 19 height 19
click at [804, 227] on icon at bounding box center [808, 226] width 9 height 9
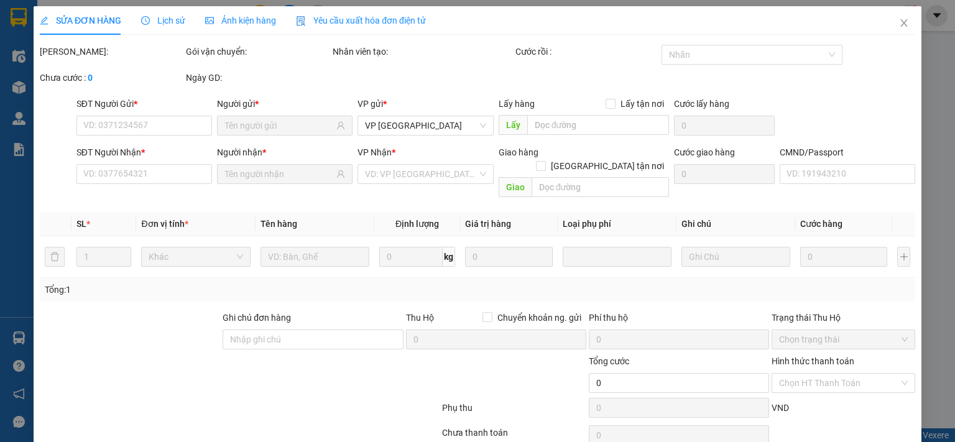
type input "0984347096"
type input "NHẤT"
type input "0913073572"
type input "CƯỜNG [DOMAIN_NAME]"
type input "35.000"
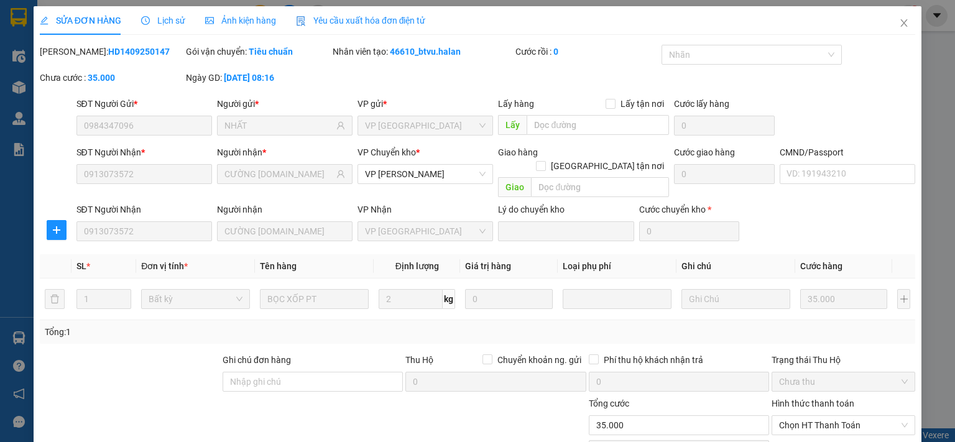
scroll to position [86, 0]
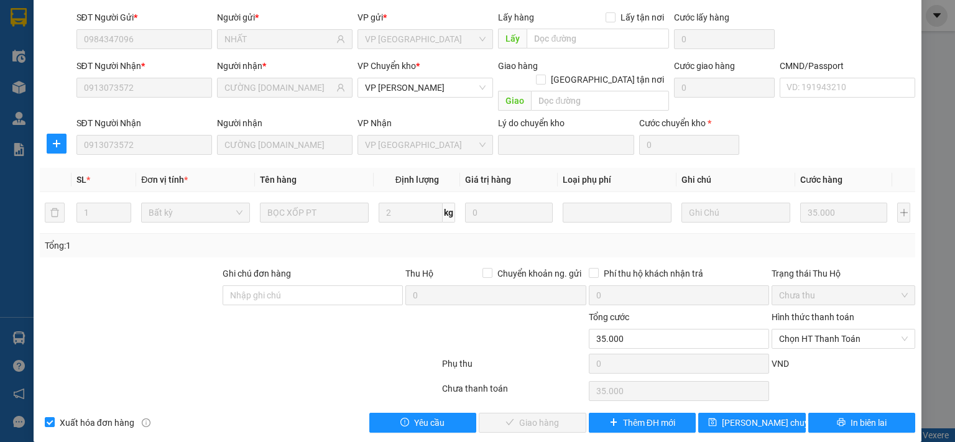
drag, startPoint x: 810, startPoint y: 323, endPoint x: 808, endPoint y: 335, distance: 12.6
click at [810, 329] on span "Chọn HT Thanh Toán" at bounding box center [843, 338] width 129 height 19
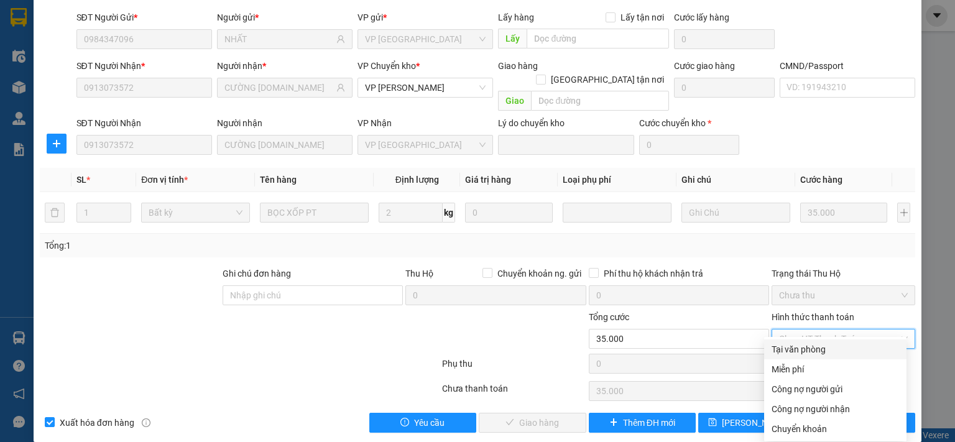
drag, startPoint x: 807, startPoint y: 352, endPoint x: 636, endPoint y: 396, distance: 175.9
click at [807, 352] on div "Tại văn phòng" at bounding box center [834, 349] width 127 height 14
type input "0"
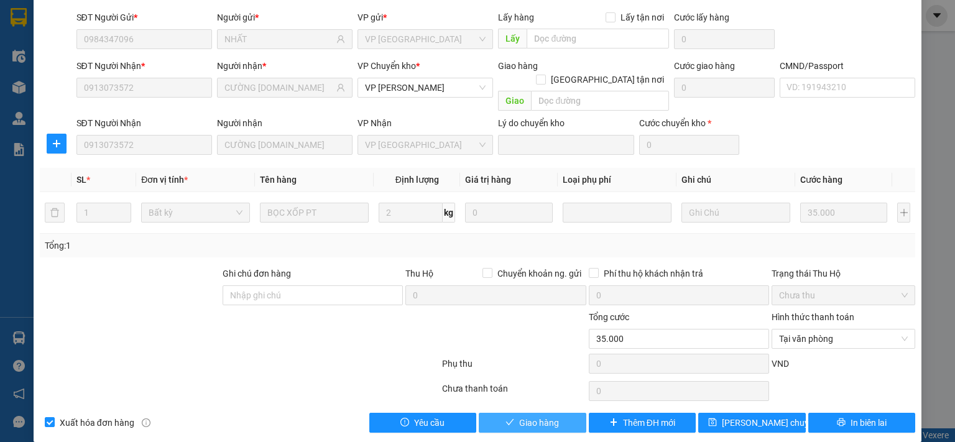
click at [538, 416] on span "Giao hàng" at bounding box center [539, 423] width 40 height 14
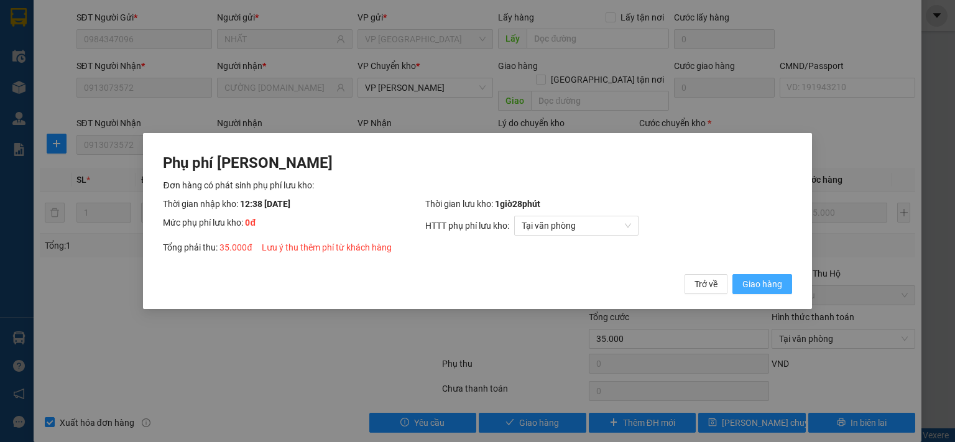
click at [762, 282] on span "Giao hàng" at bounding box center [762, 284] width 40 height 14
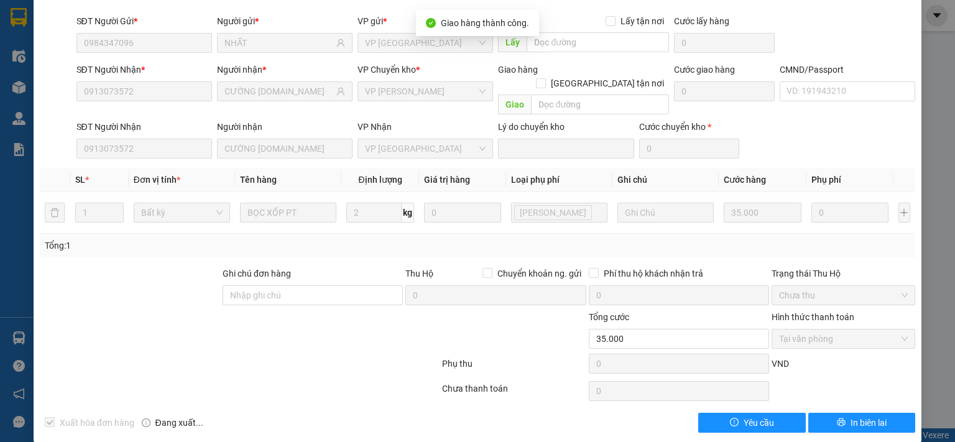
scroll to position [0, 0]
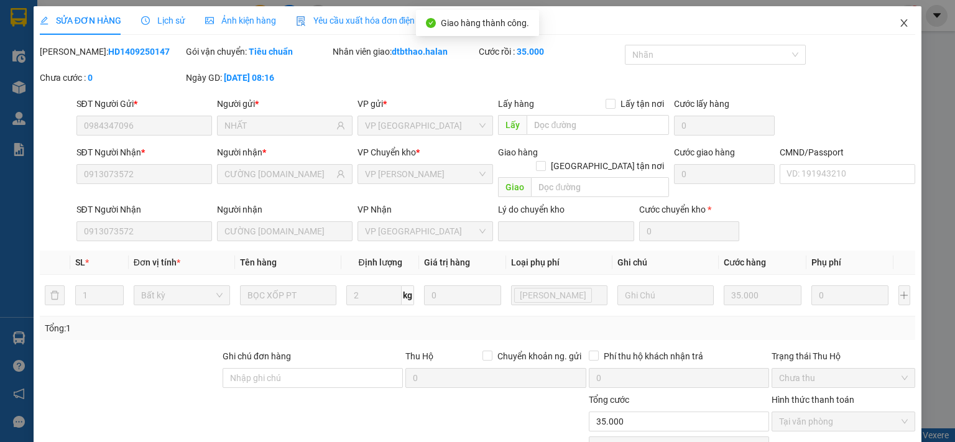
click at [899, 25] on icon "close" at bounding box center [904, 23] width 10 height 10
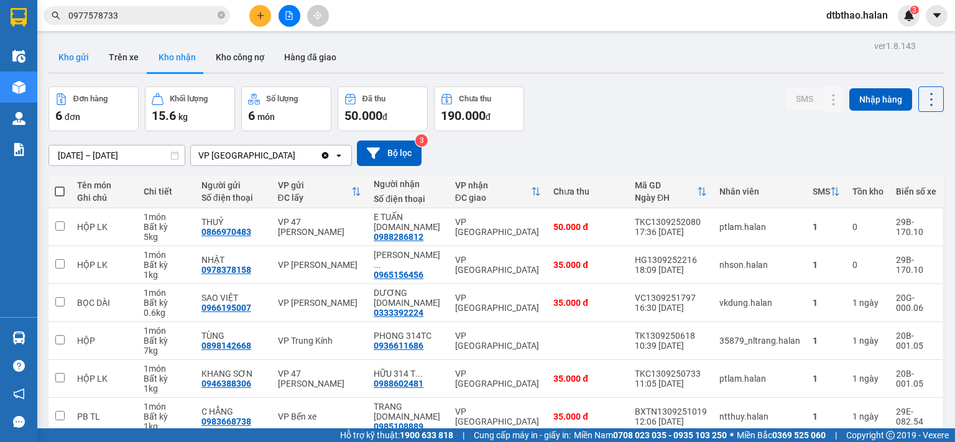
click at [73, 55] on button "Kho gửi" at bounding box center [73, 57] width 50 height 30
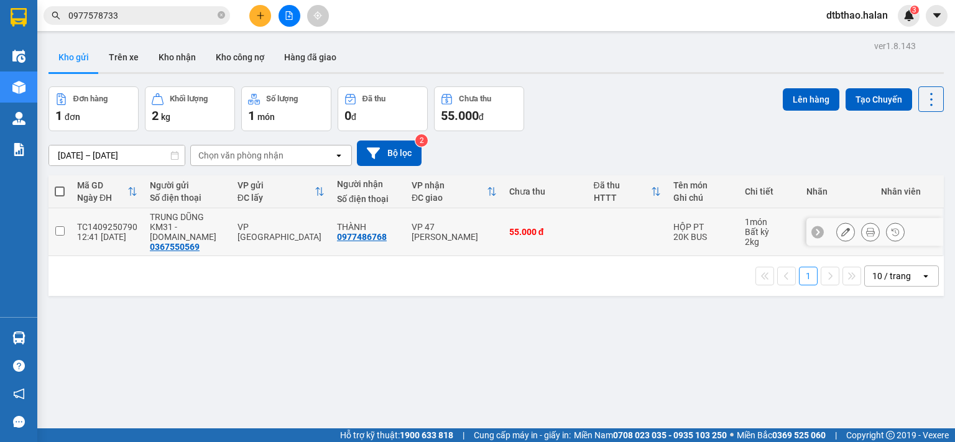
click at [60, 226] on input "checkbox" at bounding box center [59, 230] width 9 height 9
checkbox input "true"
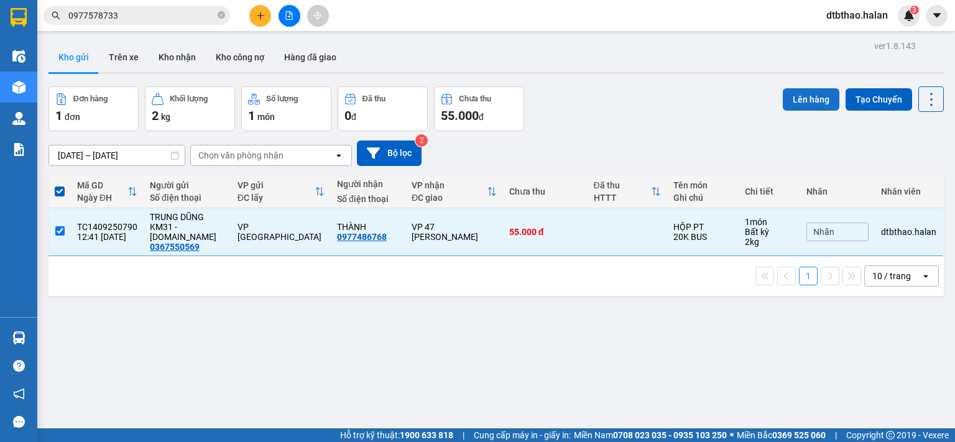
click at [797, 95] on button "Lên hàng" at bounding box center [810, 99] width 57 height 22
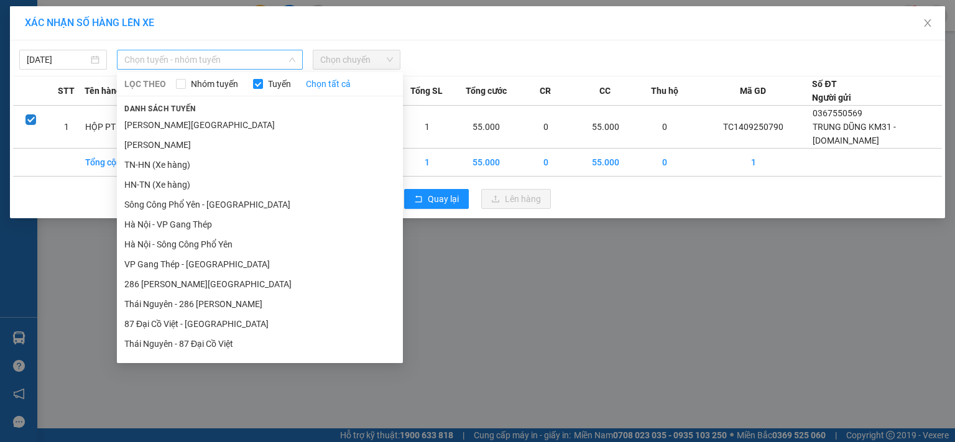
click at [214, 57] on span "Chọn tuyến - nhóm tuyến" at bounding box center [209, 59] width 171 height 19
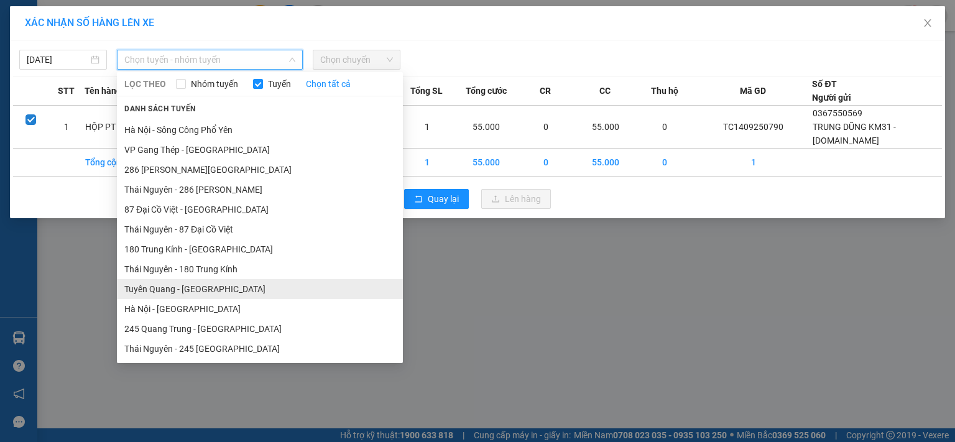
click at [192, 285] on li "Tuyên Quang - [GEOGRAPHIC_DATA]" at bounding box center [260, 289] width 286 height 20
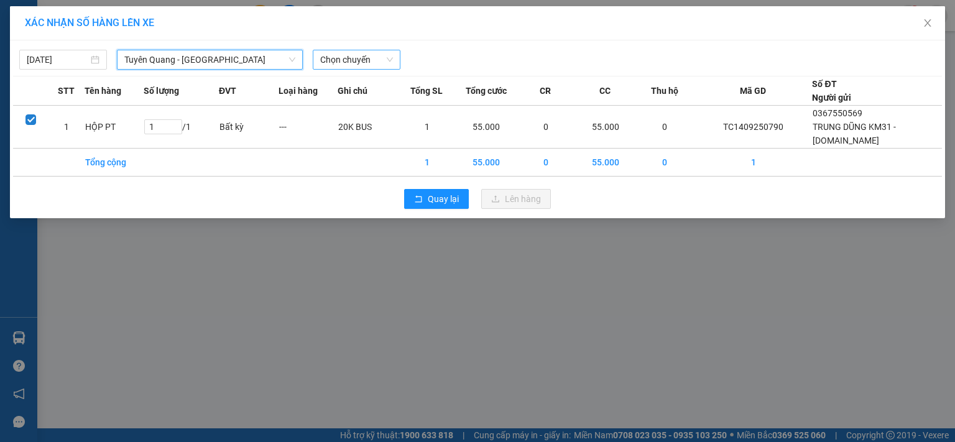
click at [360, 54] on span "Chọn chuyến" at bounding box center [356, 59] width 73 height 19
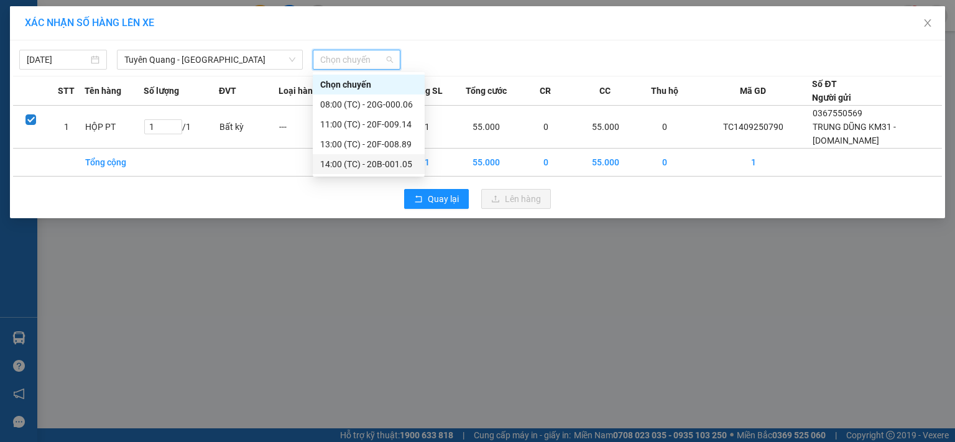
click at [386, 164] on div "14:00 (TC) - 20B-001.05" at bounding box center [368, 164] width 97 height 14
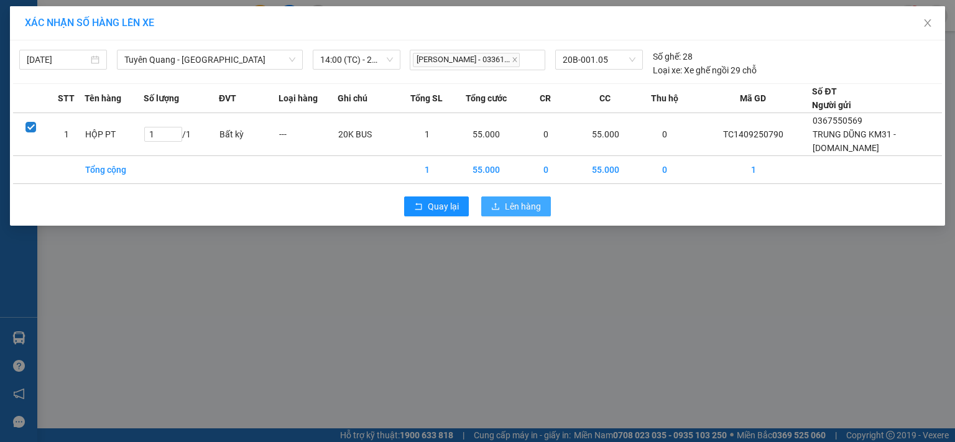
click at [529, 206] on span "Lên hàng" at bounding box center [523, 206] width 36 height 14
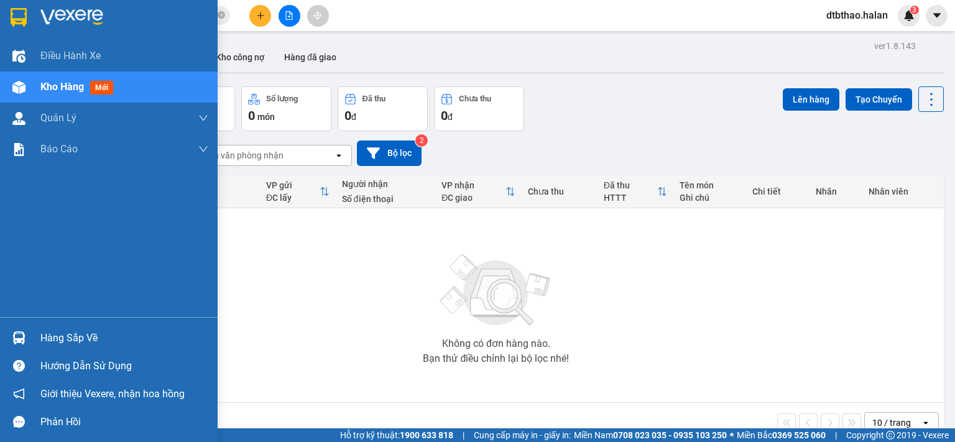
click at [57, 340] on div "Hàng sắp về" at bounding box center [124, 338] width 168 height 19
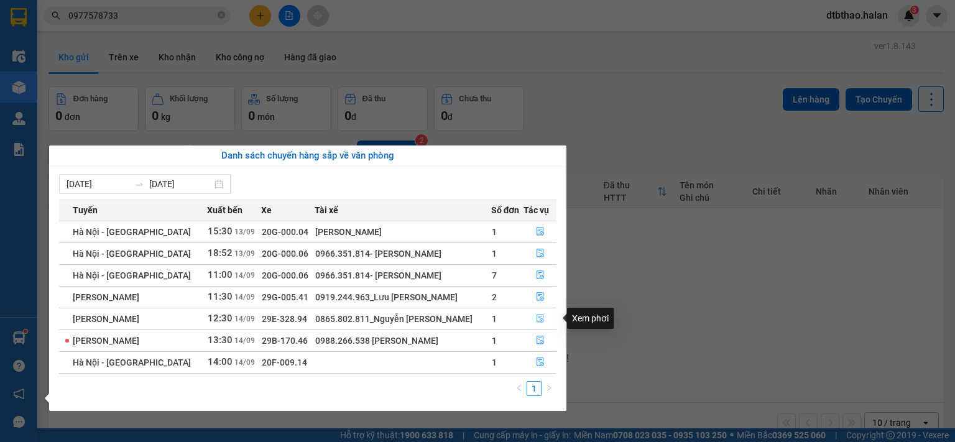
click at [537, 320] on icon "file-done" at bounding box center [540, 318] width 9 height 9
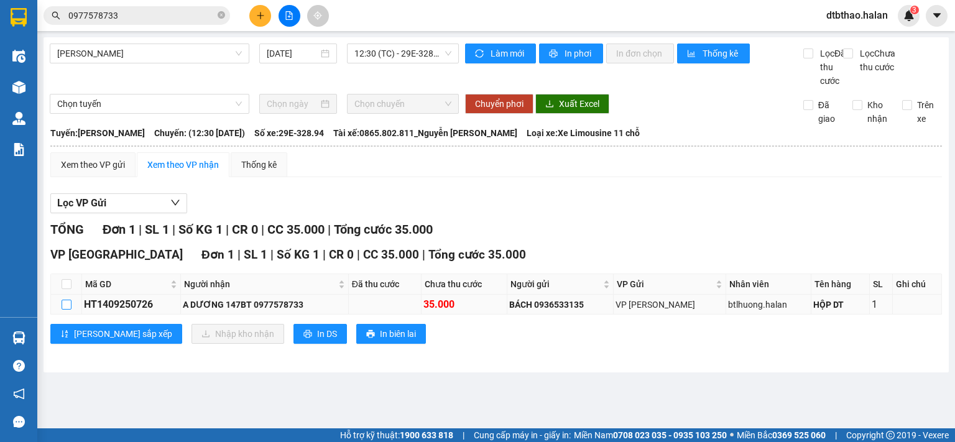
drag, startPoint x: 64, startPoint y: 318, endPoint x: 104, endPoint y: 347, distance: 49.8
click at [65, 309] on input "checkbox" at bounding box center [67, 305] width 10 height 10
checkbox input "true"
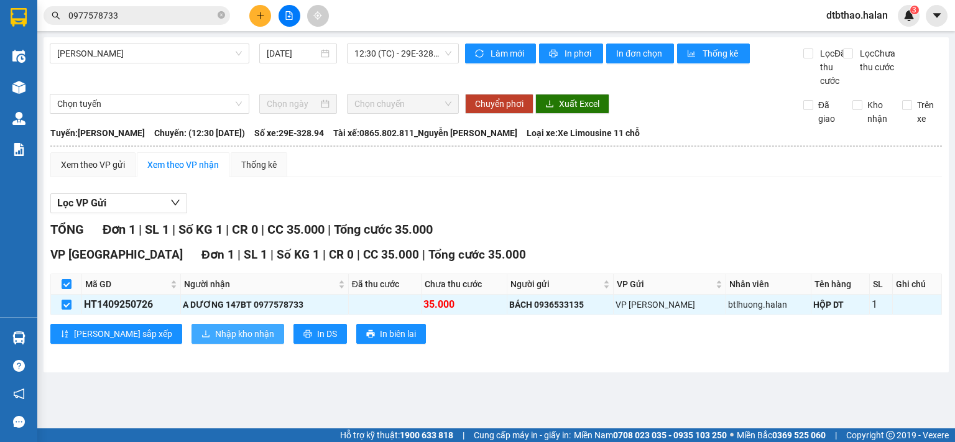
click at [191, 344] on button "Nhập kho nhận" at bounding box center [237, 334] width 93 height 20
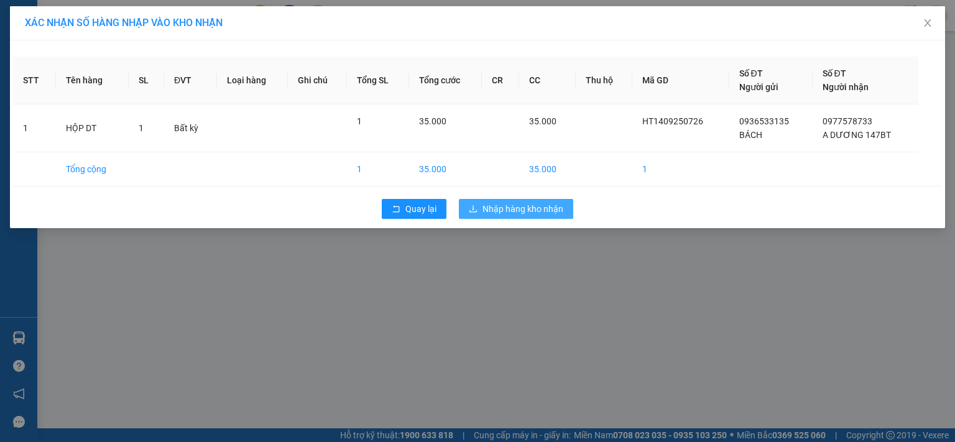
drag, startPoint x: 526, startPoint y: 203, endPoint x: 521, endPoint y: 236, distance: 32.8
click at [526, 205] on span "Nhập hàng kho nhận" at bounding box center [522, 209] width 81 height 14
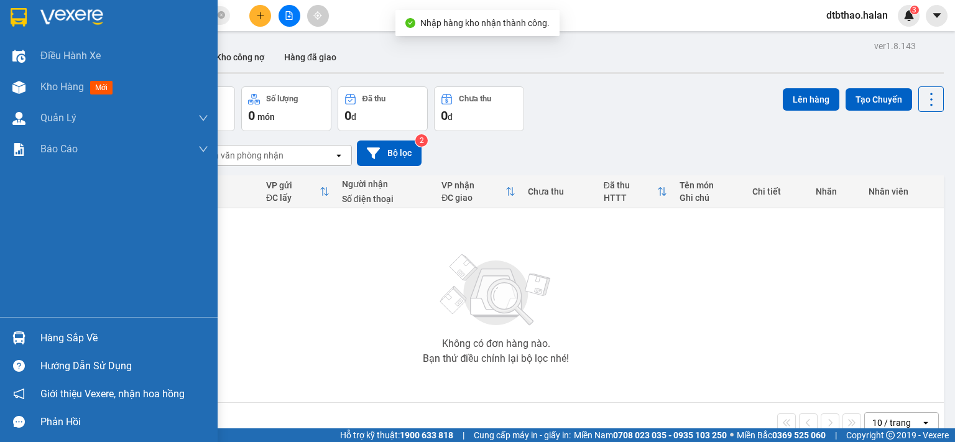
click at [52, 341] on div "Hàng sắp về" at bounding box center [124, 338] width 168 height 19
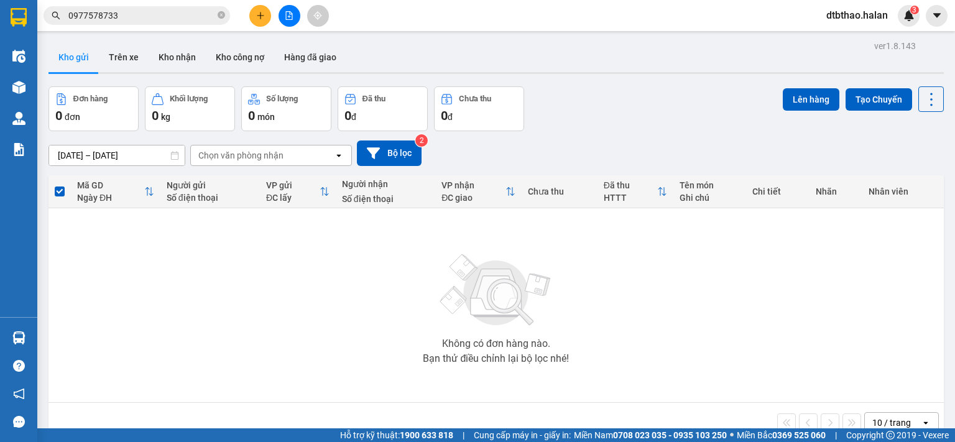
drag, startPoint x: 683, startPoint y: 327, endPoint x: 676, endPoint y: 326, distance: 6.9
click at [682, 327] on section "Kết quả tìm kiếm ( 15 ) Bộ lọc Mã ĐH Trạng thái Món hàng Thu hộ Tổng cước Chưa …" at bounding box center [477, 221] width 955 height 442
click at [180, 63] on button "Kho nhận" at bounding box center [177, 57] width 57 height 30
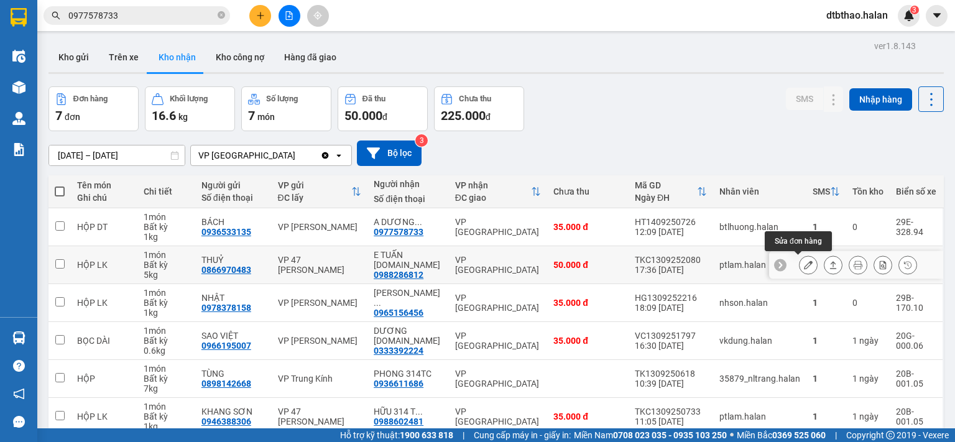
click at [804, 268] on icon at bounding box center [808, 264] width 9 height 9
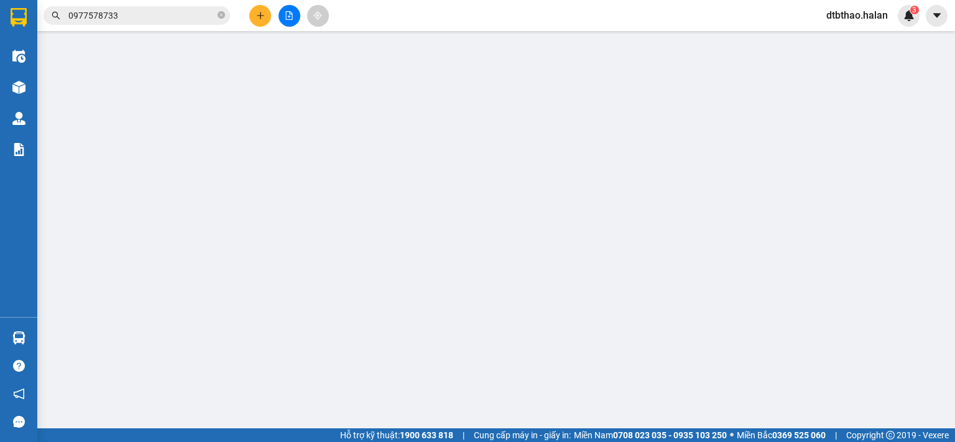
type input "0866970483"
type input "THUỶ"
type input "0988286812"
type input "E TUẤN [DOMAIN_NAME]"
type input "50.000"
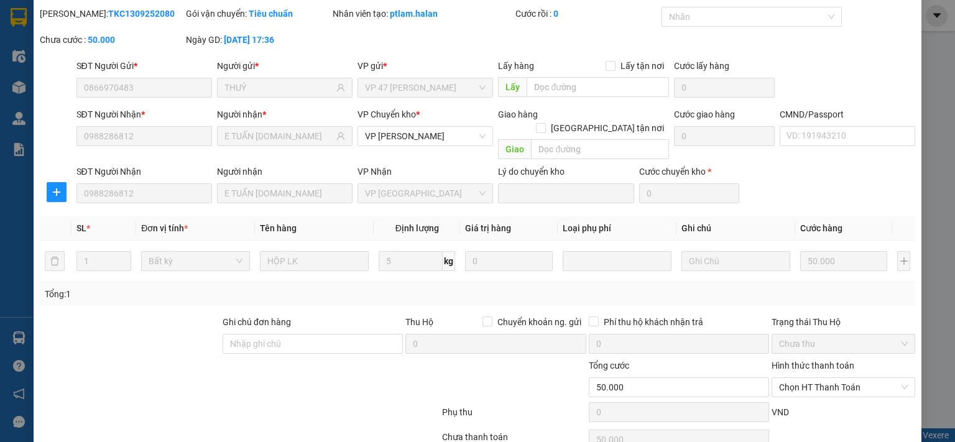
scroll to position [86, 0]
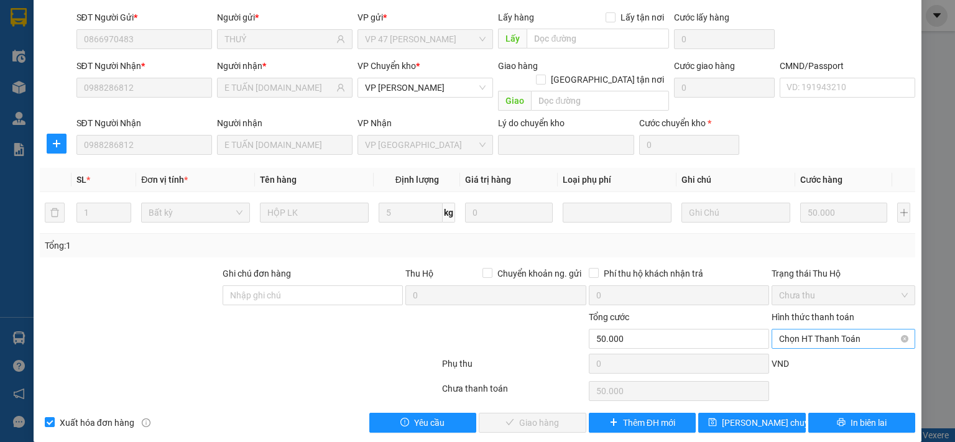
click at [811, 329] on span "Chọn HT Thanh Toán" at bounding box center [843, 338] width 129 height 19
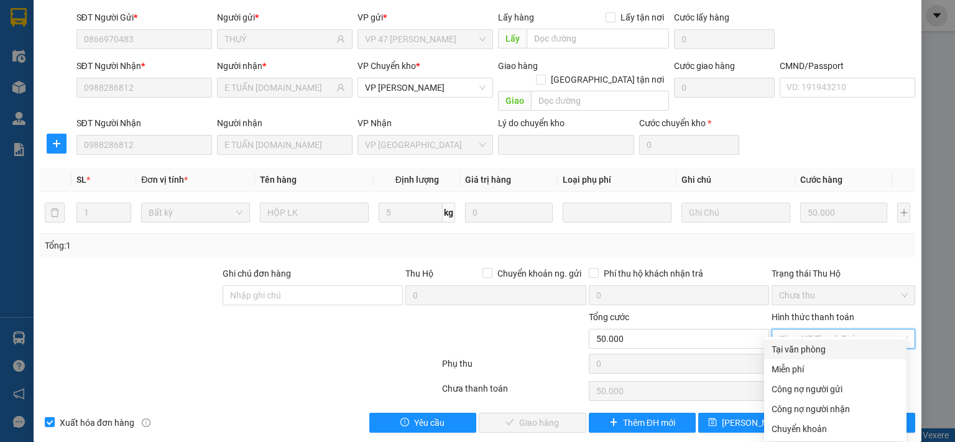
drag, startPoint x: 810, startPoint y: 332, endPoint x: 528, endPoint y: 395, distance: 288.4
click at [798, 351] on div "Tại văn phòng" at bounding box center [834, 349] width 127 height 14
type input "0"
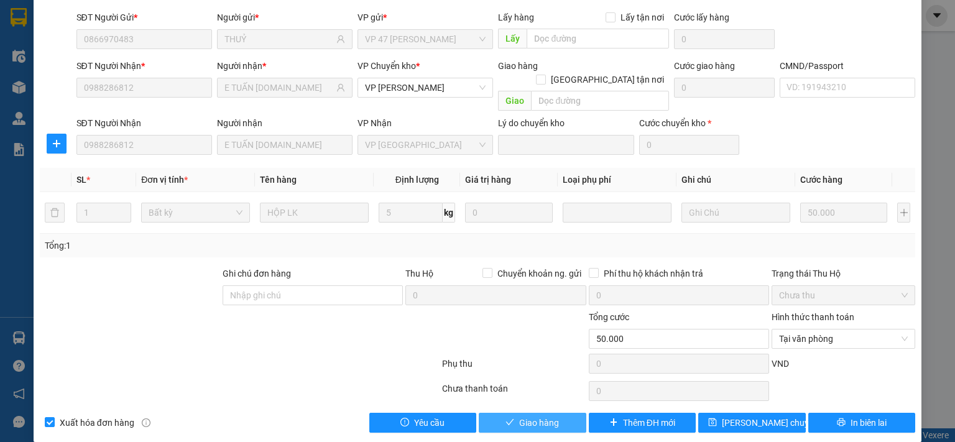
click at [521, 416] on span "Giao hàng" at bounding box center [539, 423] width 40 height 14
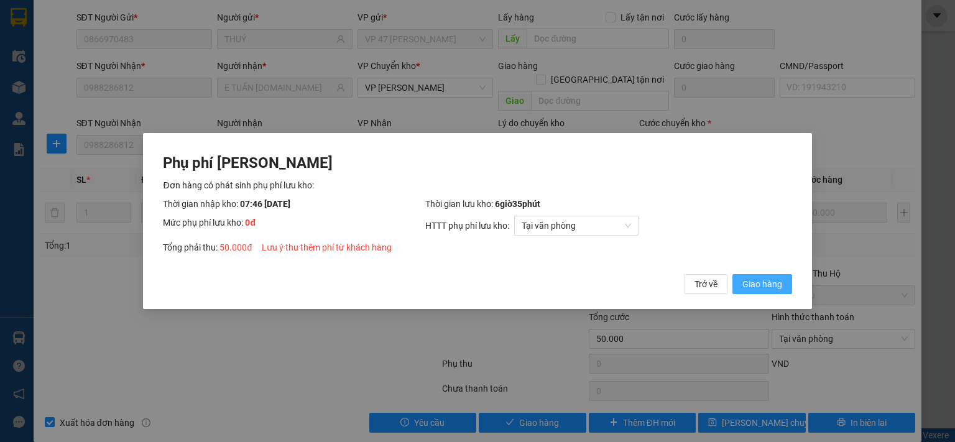
click at [758, 278] on span "Giao hàng" at bounding box center [762, 284] width 40 height 14
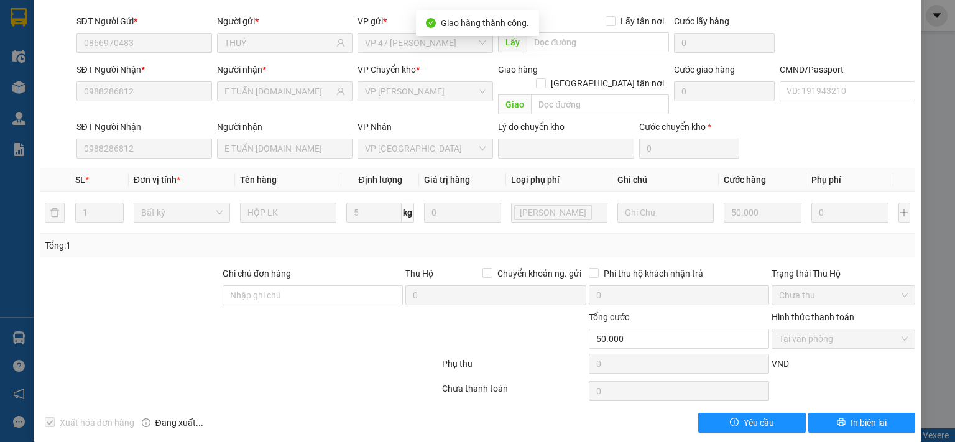
scroll to position [0, 0]
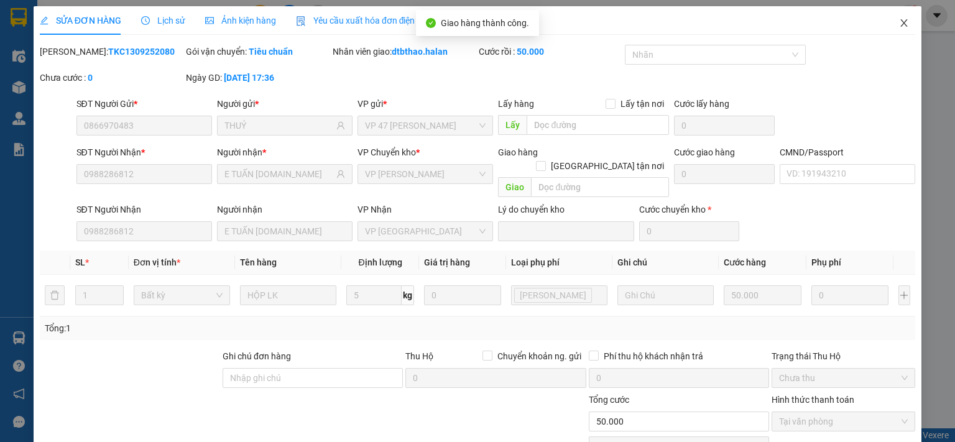
click at [892, 17] on span "Close" at bounding box center [903, 23] width 35 height 35
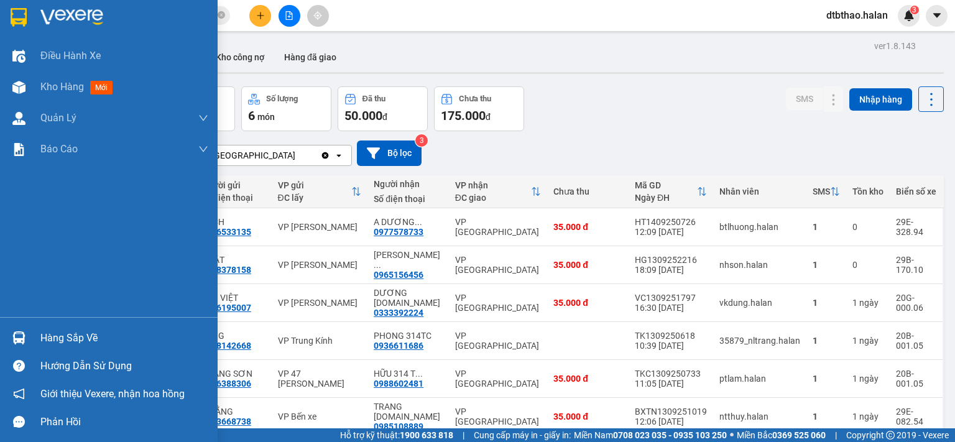
click at [50, 341] on div "Hàng sắp về" at bounding box center [124, 338] width 168 height 19
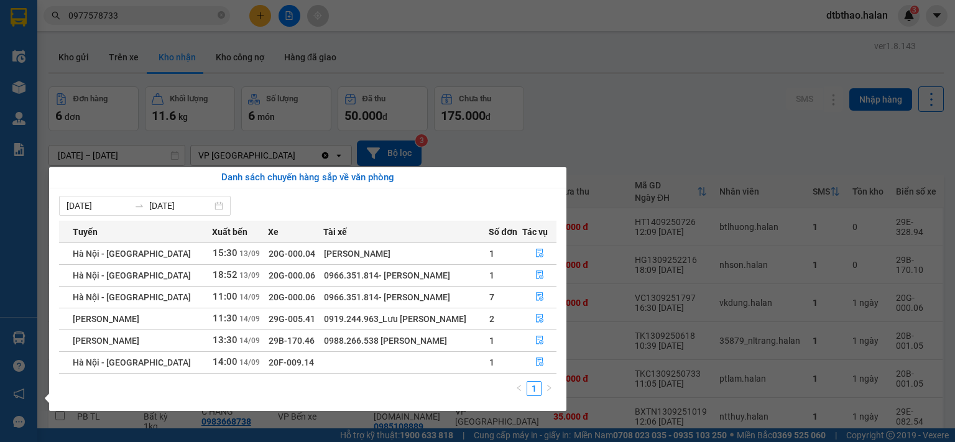
click at [723, 108] on section "Kết quả tìm kiếm ( 15 ) Bộ lọc Mã ĐH Trạng thái Món hàng Thu hộ Tổng cước Chưa …" at bounding box center [477, 221] width 955 height 442
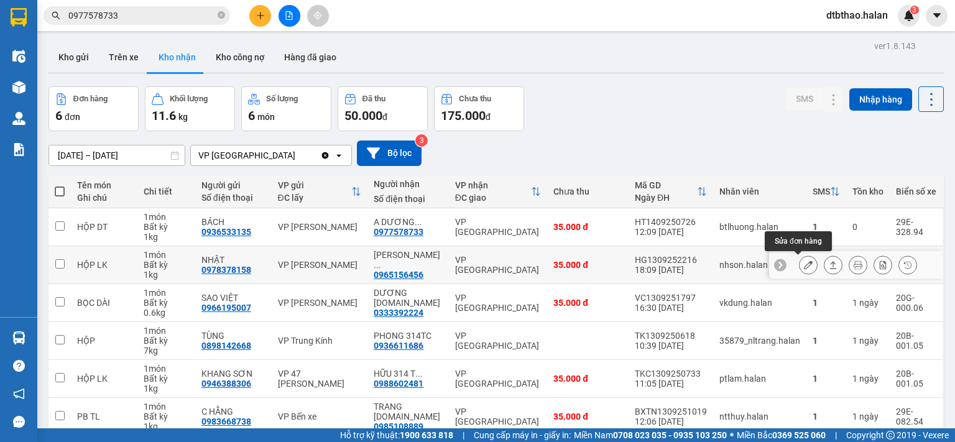
click at [804, 266] on icon at bounding box center [808, 264] width 9 height 9
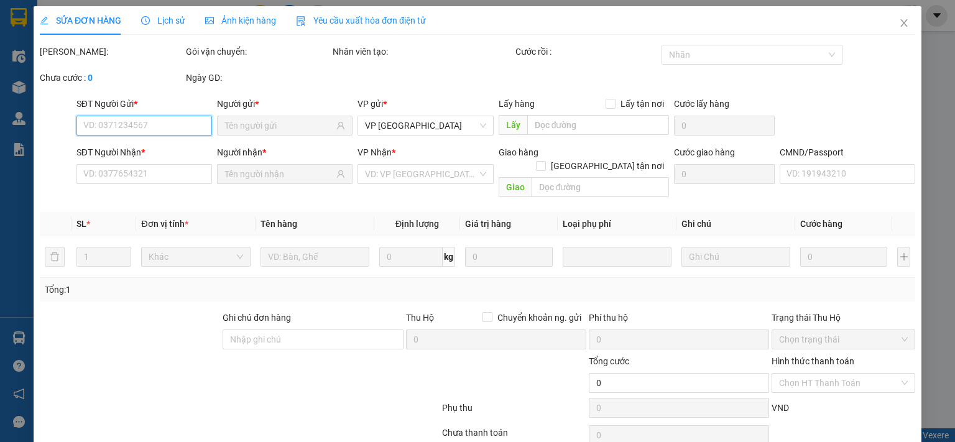
type input "0978378158"
type input "NHẬT"
type input "0965156456"
type input "HƯNG VÂN [DOMAIN_NAME]"
type input "008193006231"
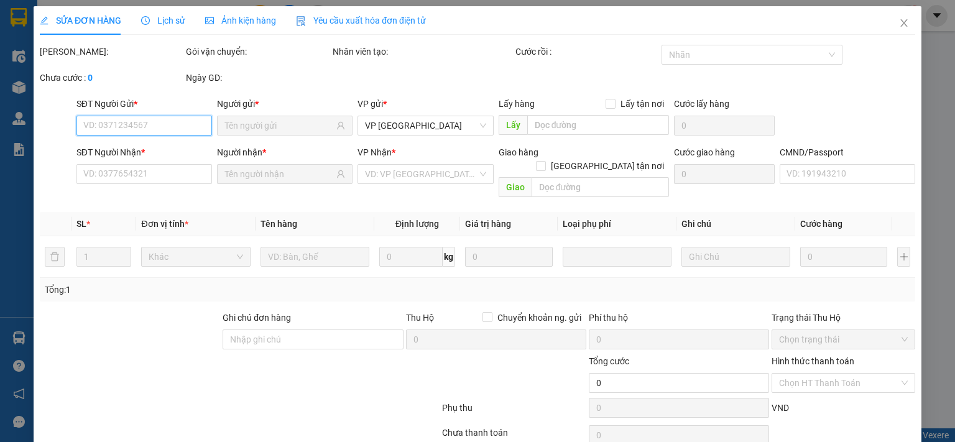
type input "35.000"
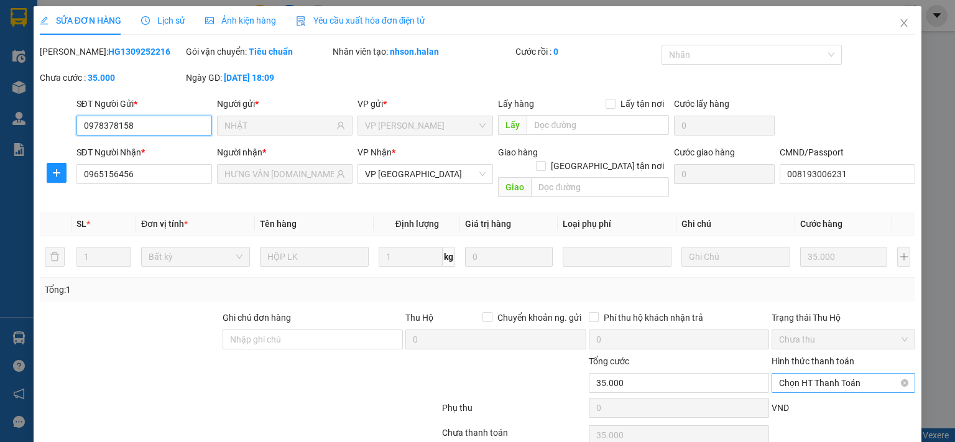
scroll to position [44, 0]
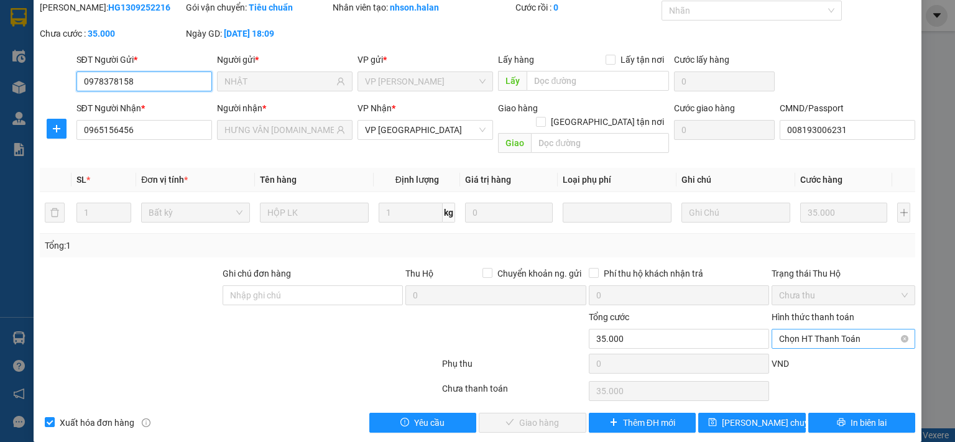
click at [828, 329] on span "Chọn HT Thanh Toán" at bounding box center [843, 338] width 129 height 19
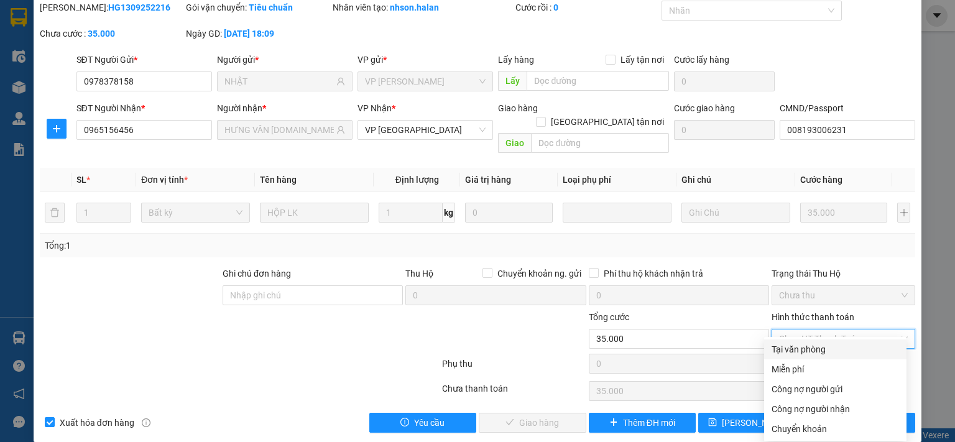
click at [805, 350] on div "Tại văn phòng" at bounding box center [834, 349] width 127 height 14
type input "0"
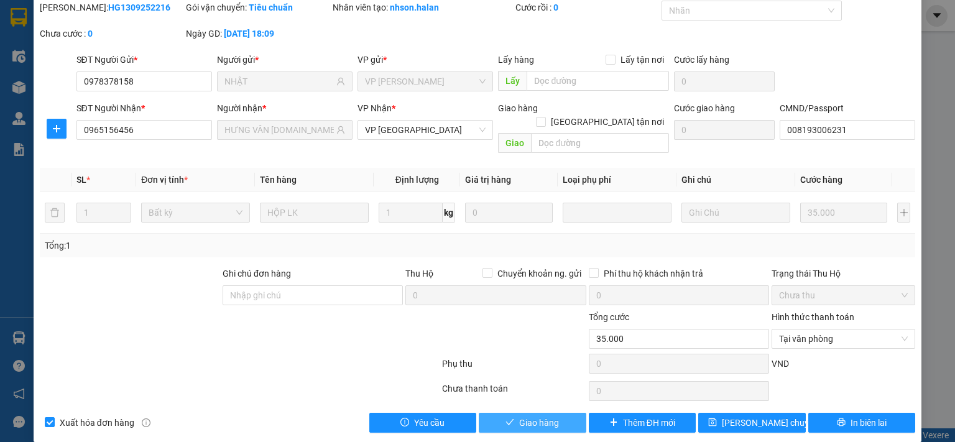
click at [507, 419] on icon "check" at bounding box center [510, 422] width 8 height 6
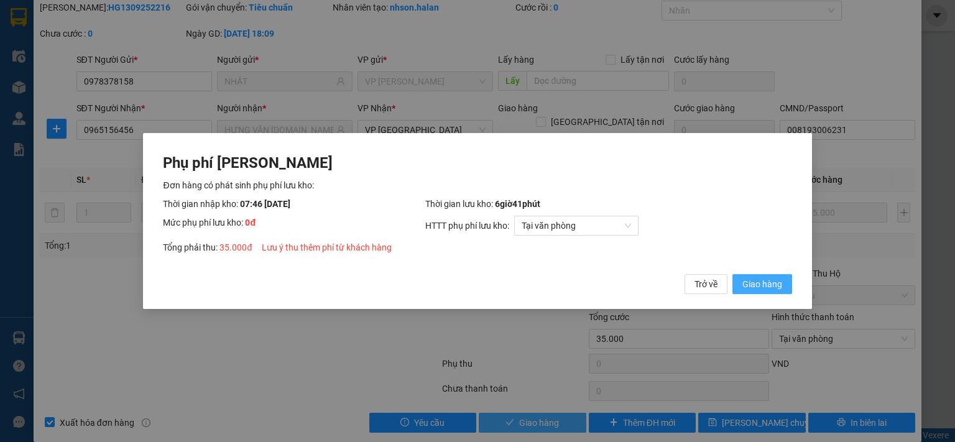
click at [752, 278] on span "Giao hàng" at bounding box center [762, 284] width 40 height 14
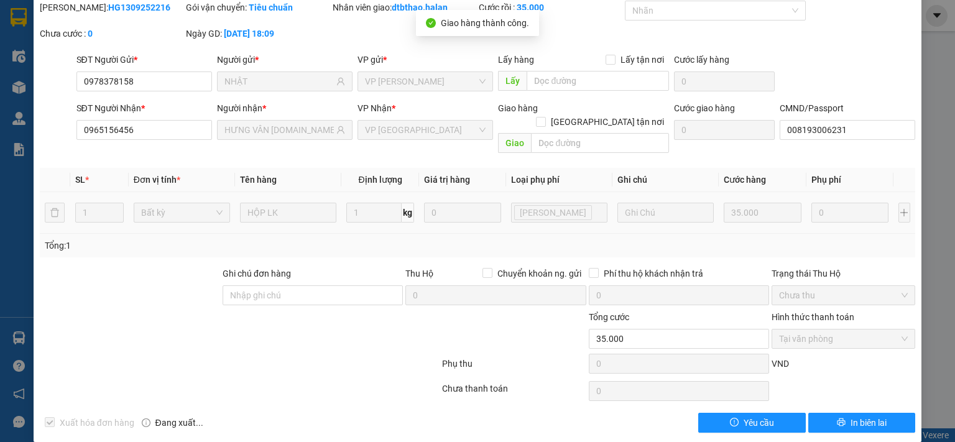
scroll to position [0, 0]
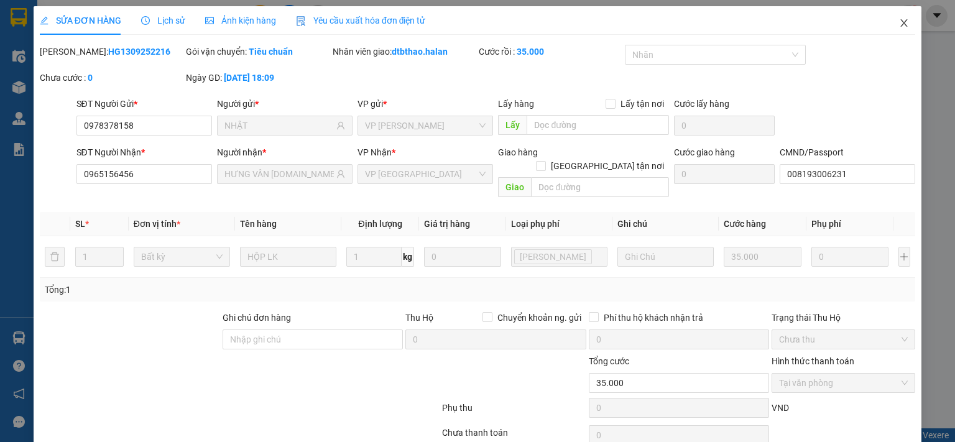
click at [899, 27] on icon "close" at bounding box center [904, 23] width 10 height 10
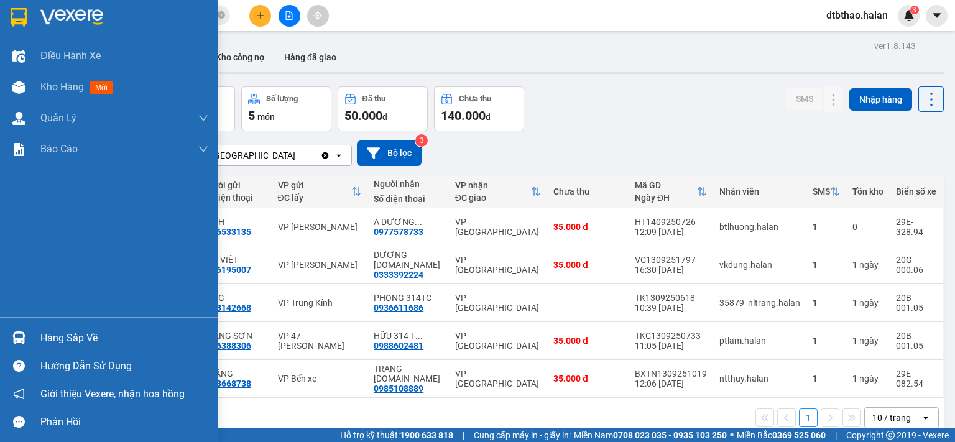
click at [57, 336] on div "Hàng sắp về" at bounding box center [124, 338] width 168 height 19
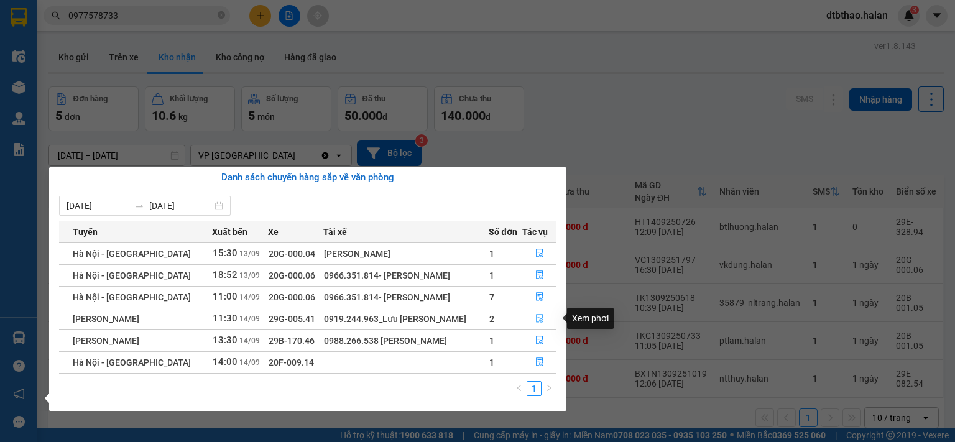
click at [535, 318] on icon "file-done" at bounding box center [539, 318] width 9 height 9
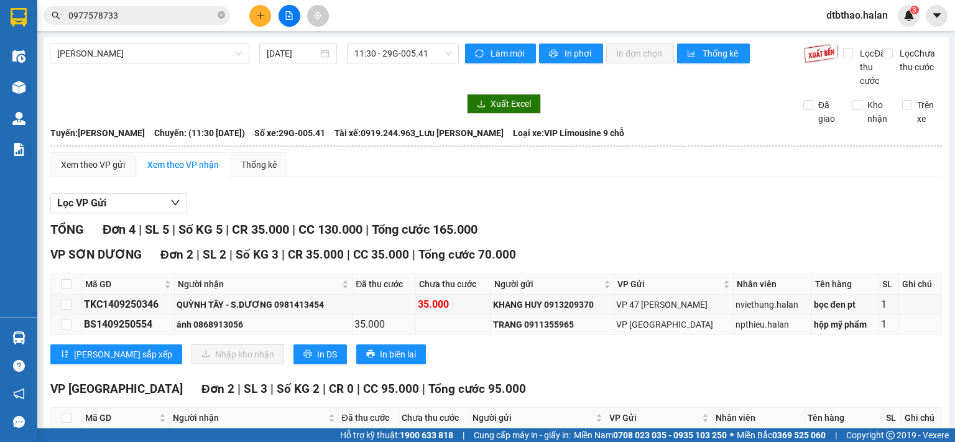
scroll to position [116, 0]
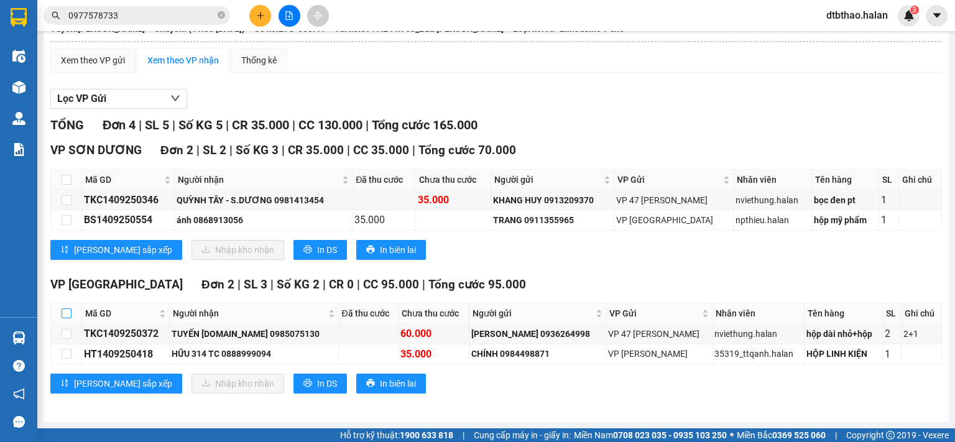
click at [63, 313] on input "checkbox" at bounding box center [67, 313] width 10 height 10
checkbox input "true"
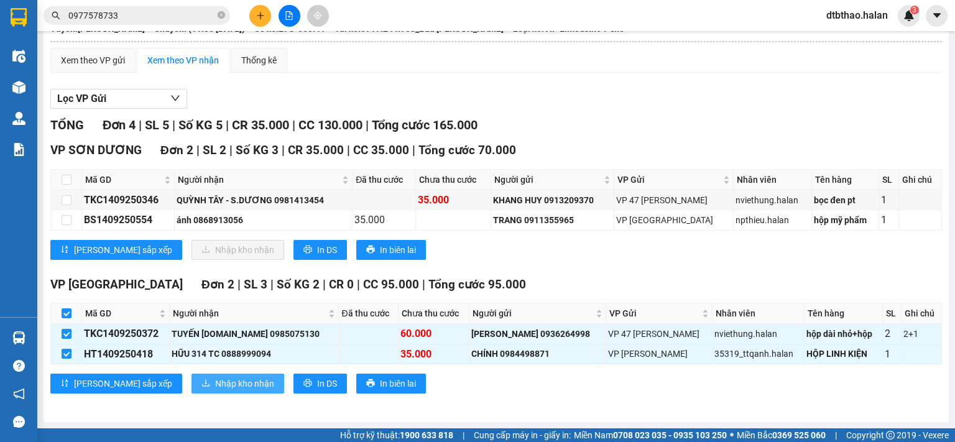
click at [215, 383] on span "Nhập kho nhận" at bounding box center [244, 384] width 59 height 14
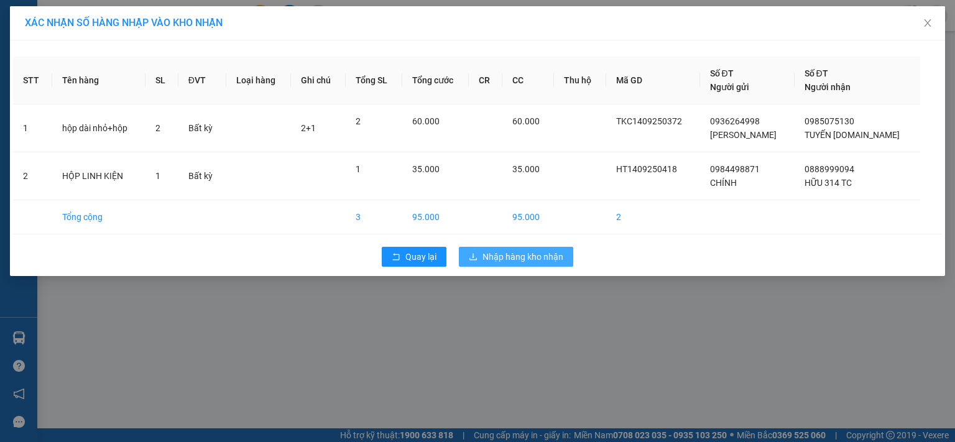
drag, startPoint x: 505, startPoint y: 257, endPoint x: 501, endPoint y: 267, distance: 10.0
click at [505, 257] on span "Nhập hàng kho nhận" at bounding box center [522, 257] width 81 height 14
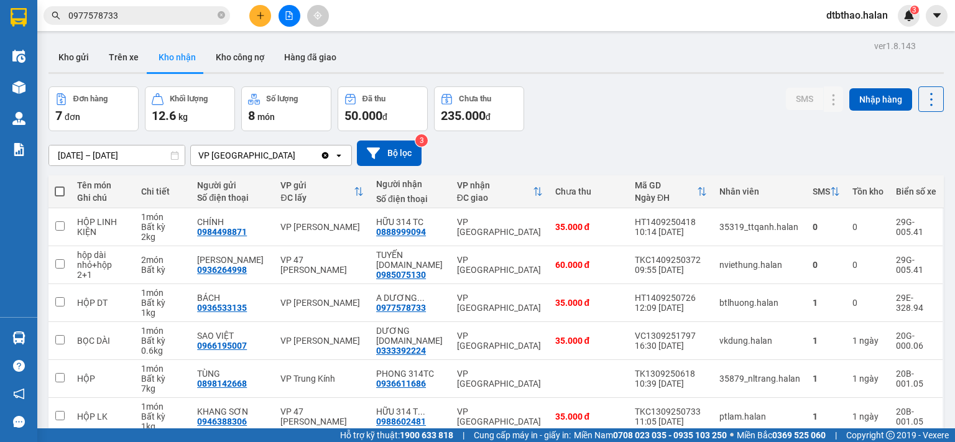
drag, startPoint x: 318, startPoint y: 58, endPoint x: 316, endPoint y: 99, distance: 41.7
click at [318, 59] on button "Hàng đã giao" at bounding box center [310, 57] width 72 height 30
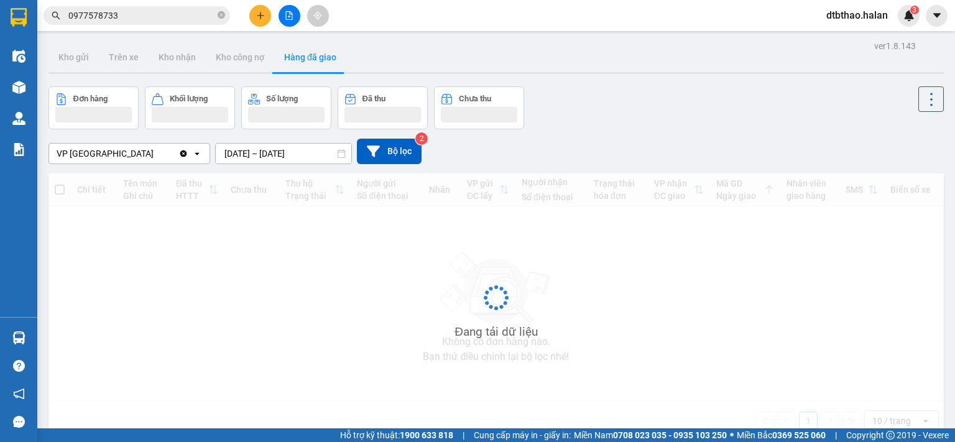
click at [313, 149] on input "[DATE] – [DATE]" at bounding box center [283, 154] width 135 height 20
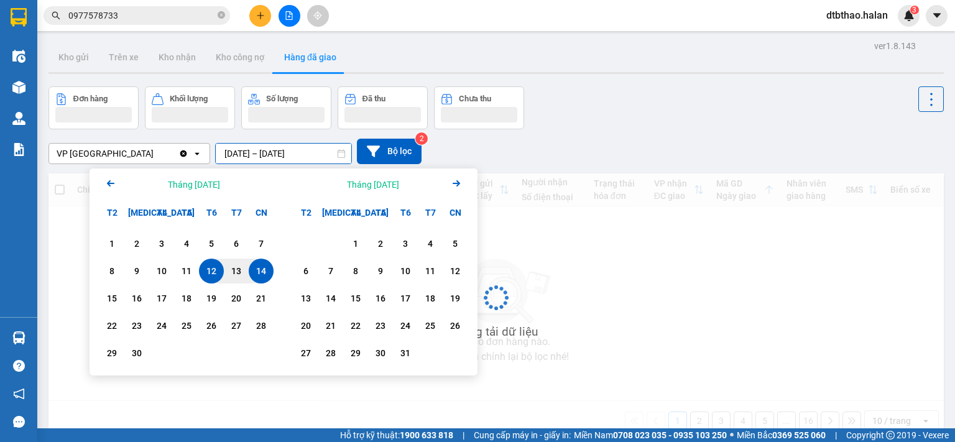
click at [261, 275] on div "14" at bounding box center [260, 270] width 17 height 15
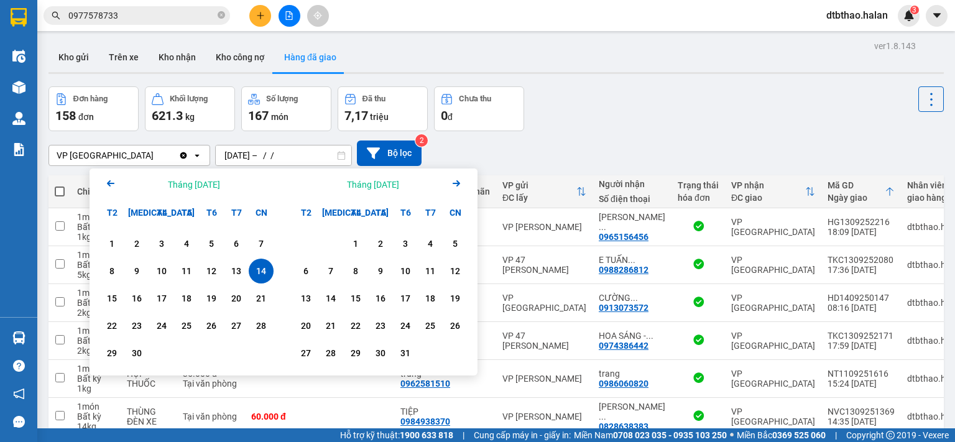
click at [261, 275] on div "14" at bounding box center [260, 270] width 17 height 15
type input "[DATE] – [DATE]"
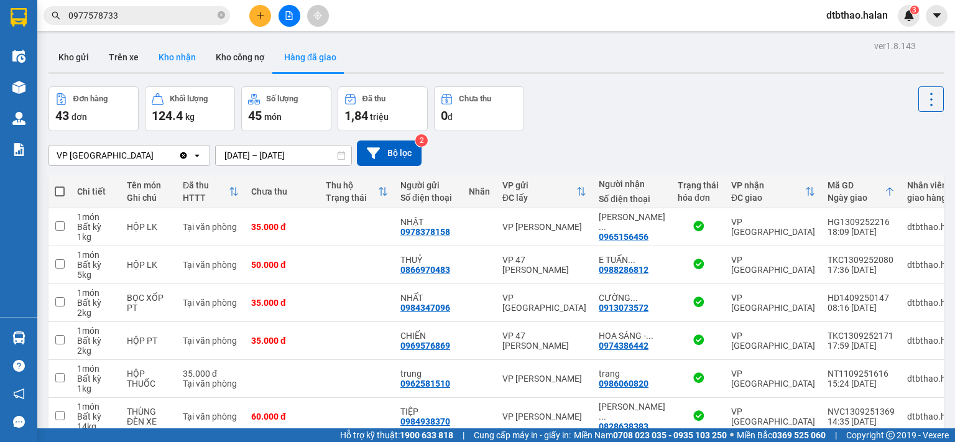
click at [176, 52] on button "Kho nhận" at bounding box center [177, 57] width 57 height 30
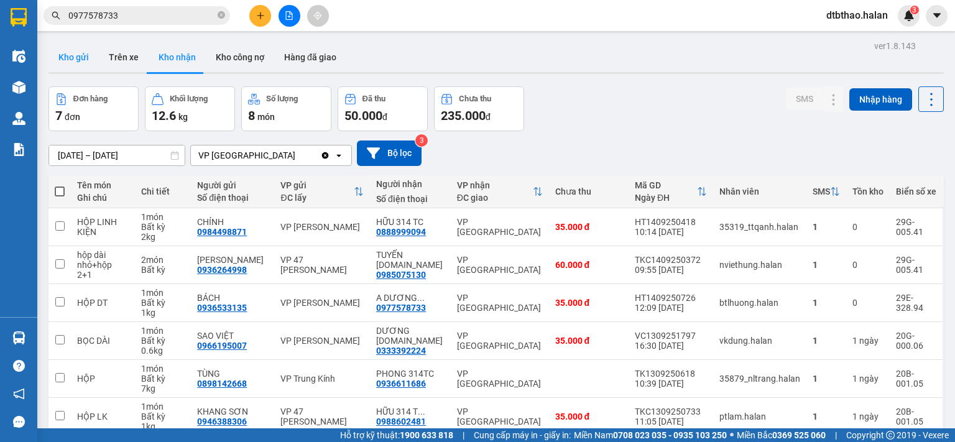
click at [80, 56] on button "Kho gửi" at bounding box center [73, 57] width 50 height 30
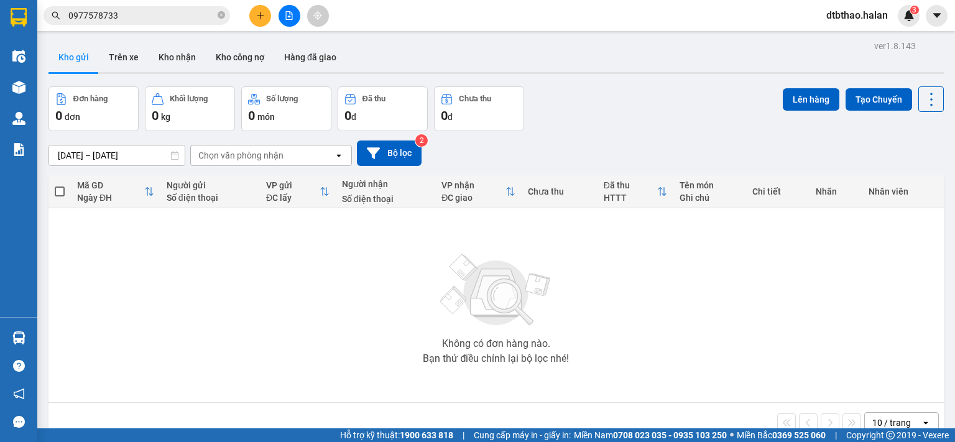
click at [739, 295] on div "Không có đơn hàng nào. Bạn thử điều chỉnh lại bộ lọc nhé!" at bounding box center [496, 305] width 882 height 186
click at [761, 318] on div "Không có đơn hàng nào. Bạn thử điều chỉnh lại bộ lọc nhé!" at bounding box center [496, 305] width 882 height 186
